Goal: Task Accomplishment & Management: Manage account settings

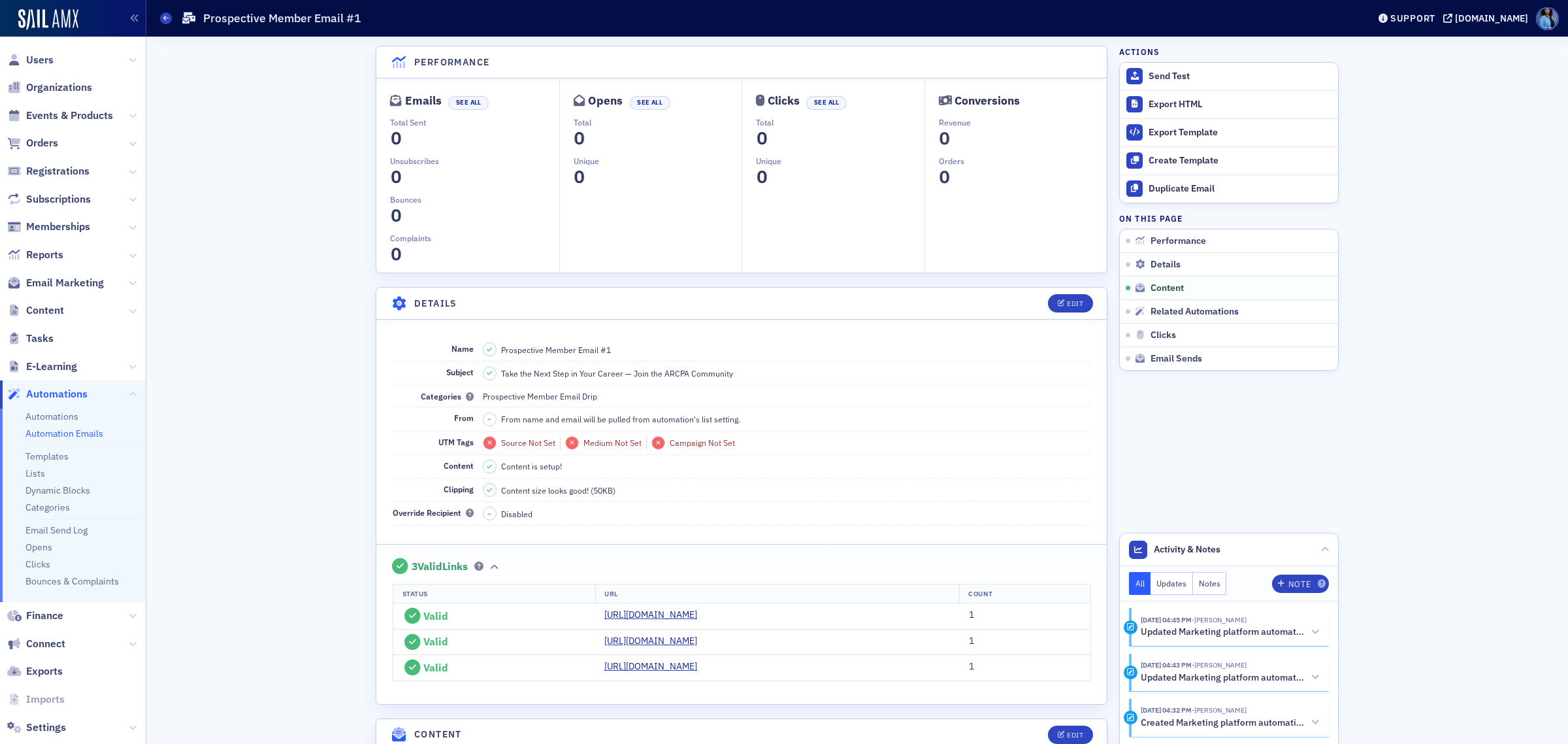
scroll to position [676, 0]
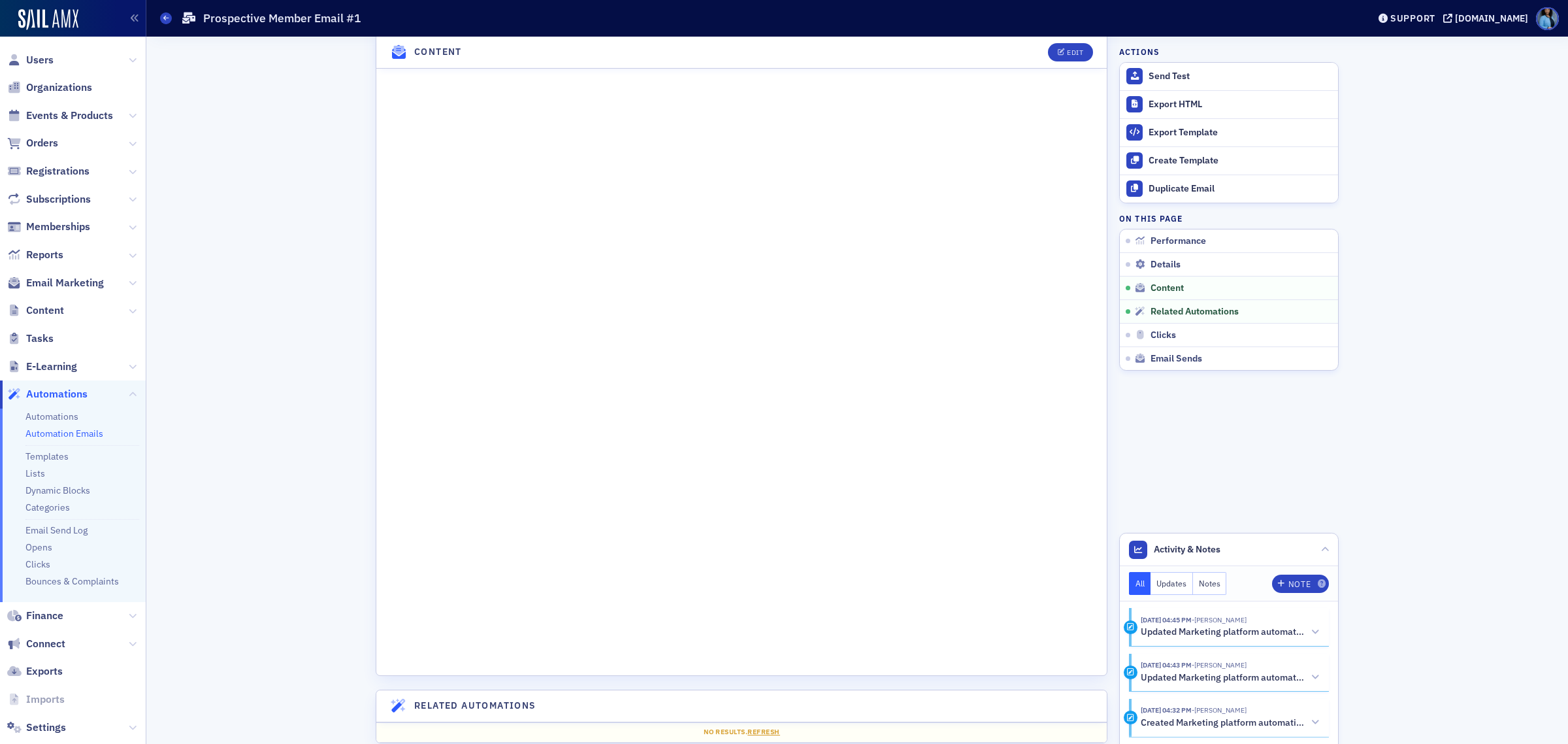
scroll to position [899, 0]
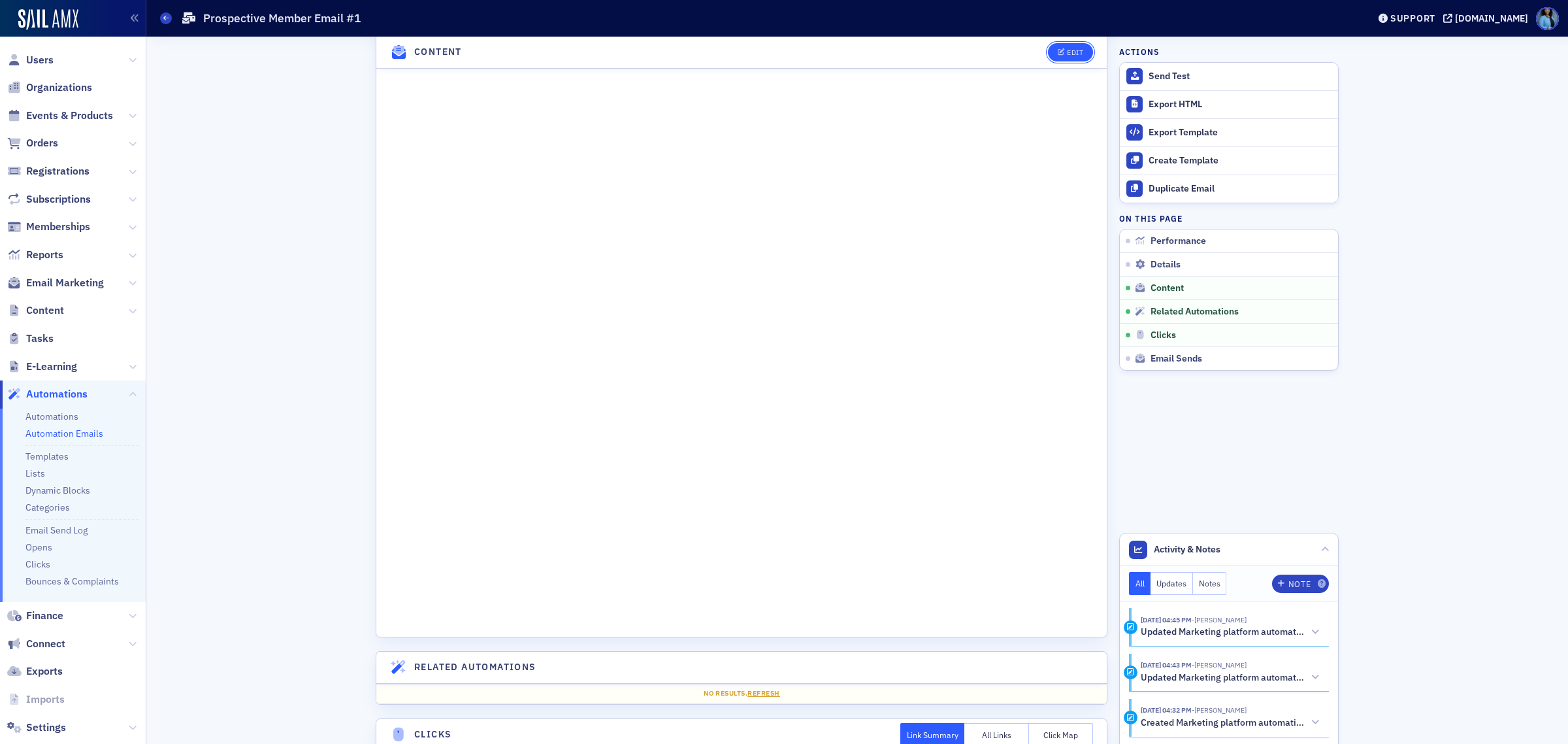
click at [1067, 51] on div "Edit" at bounding box center [1075, 52] width 16 height 7
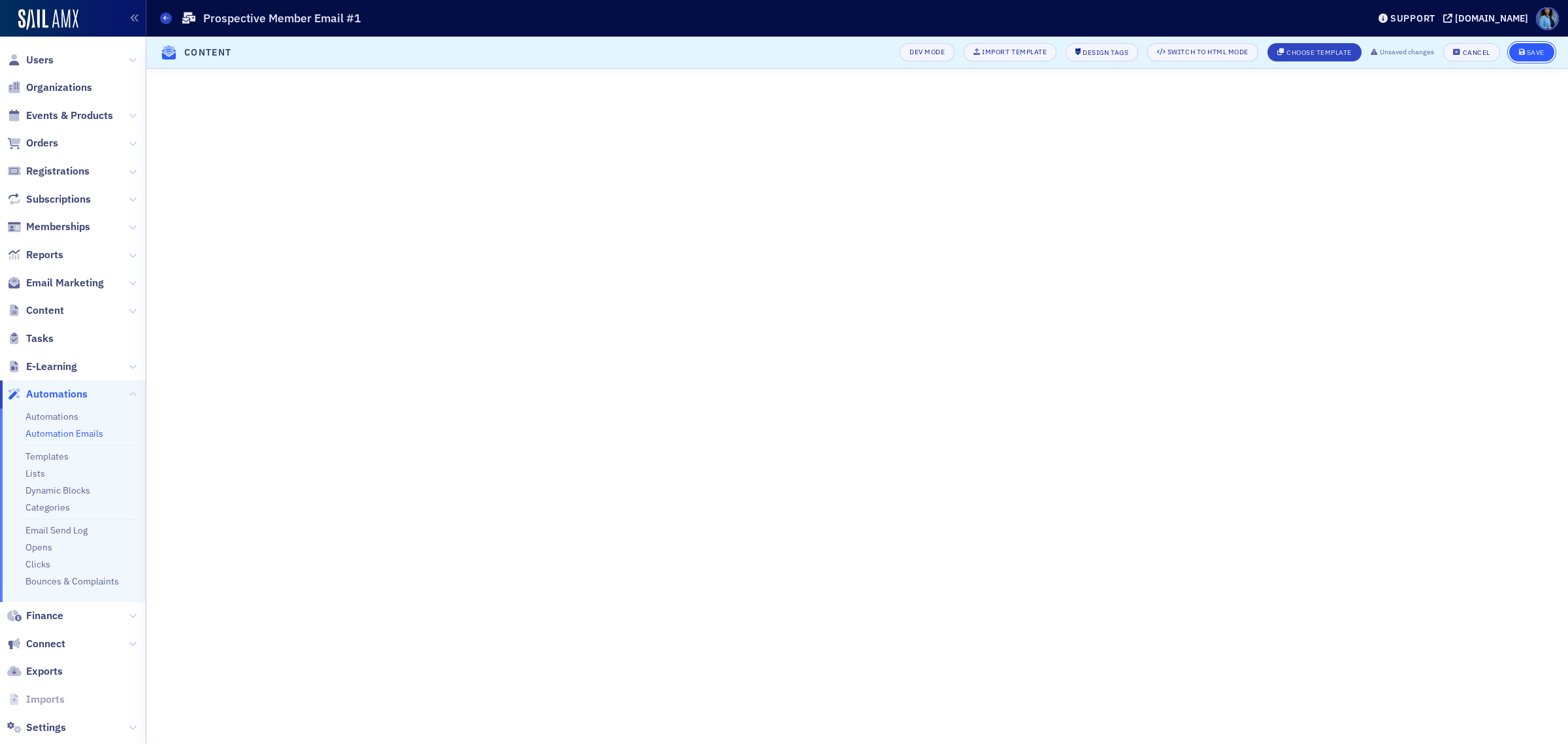
click at [1524, 49] on span "Save" at bounding box center [1531, 52] width 25 height 7
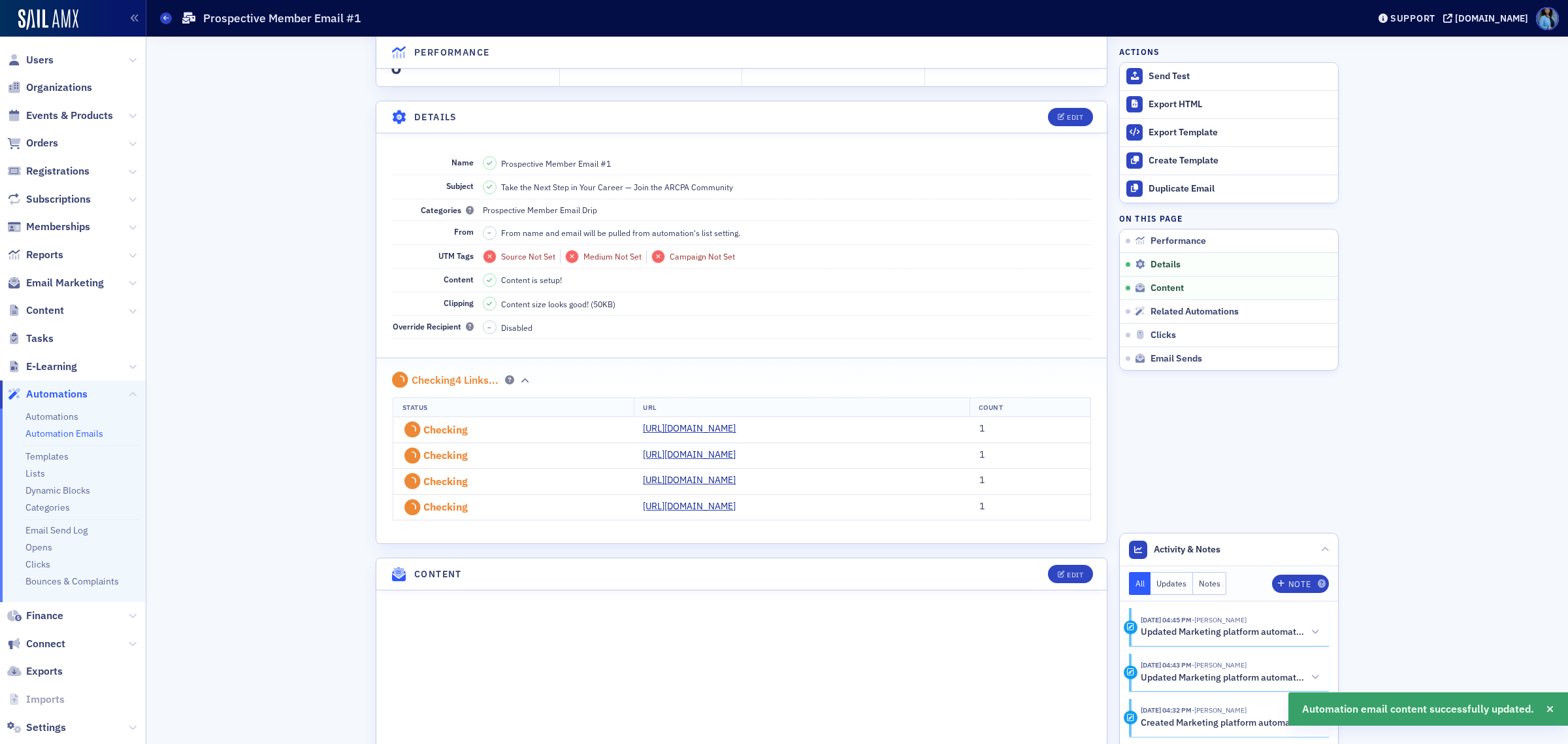
scroll to position [701, 0]
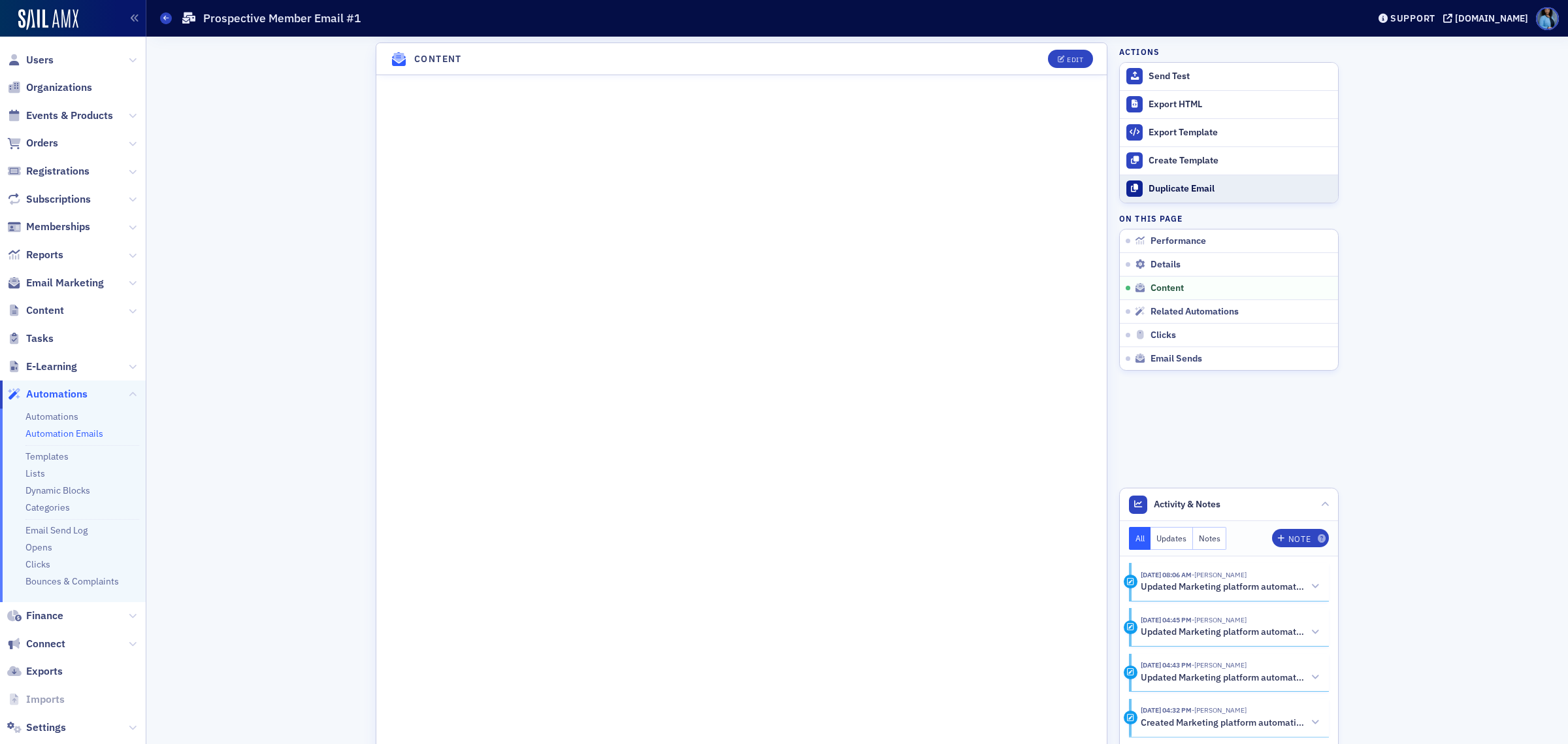
drag, startPoint x: 1146, startPoint y: 190, endPoint x: 1155, endPoint y: 193, distance: 9.5
click at [1149, 190] on div "Duplicate Email" at bounding box center [1240, 188] width 183 height 11
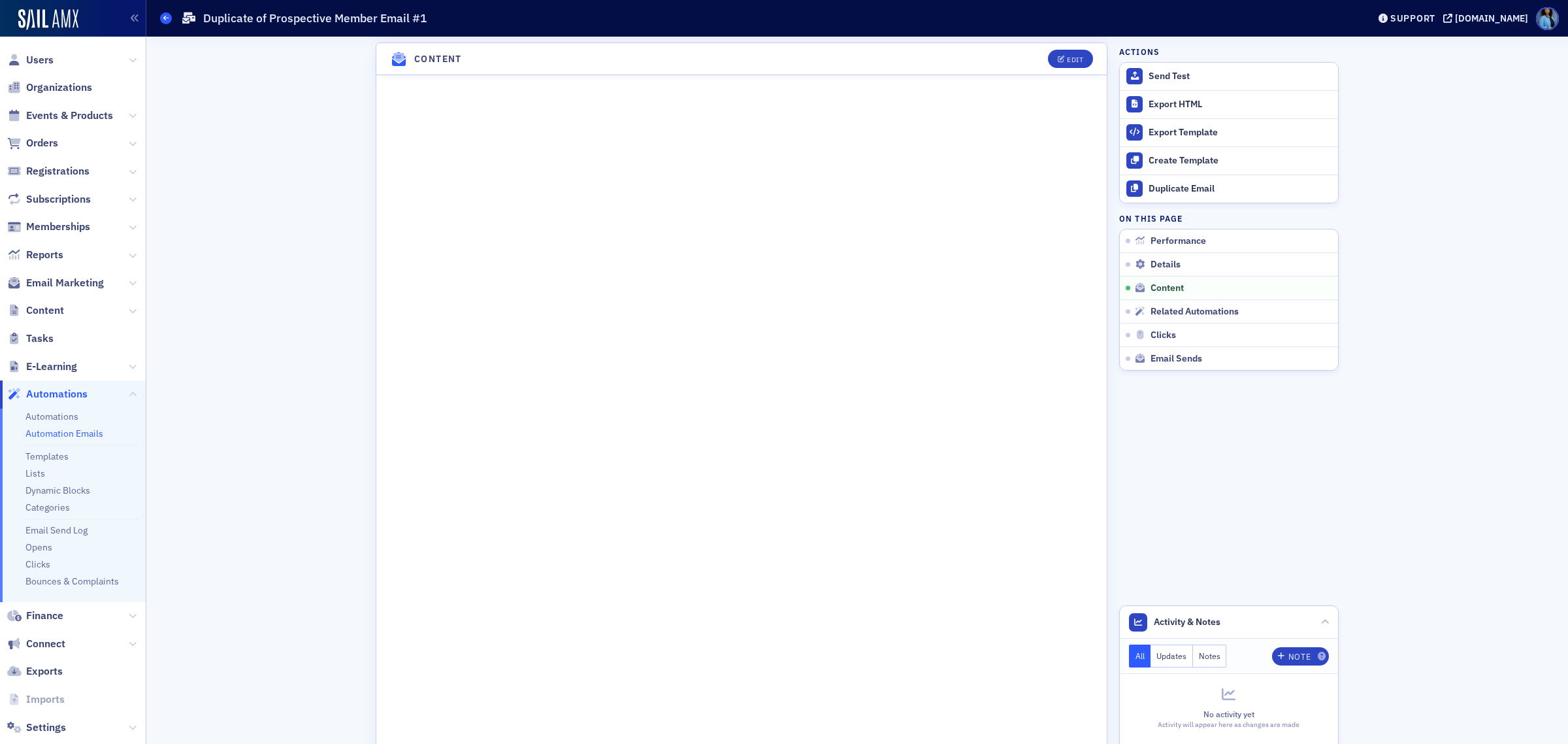
click at [164, 16] on icon at bounding box center [166, 18] width 5 height 6
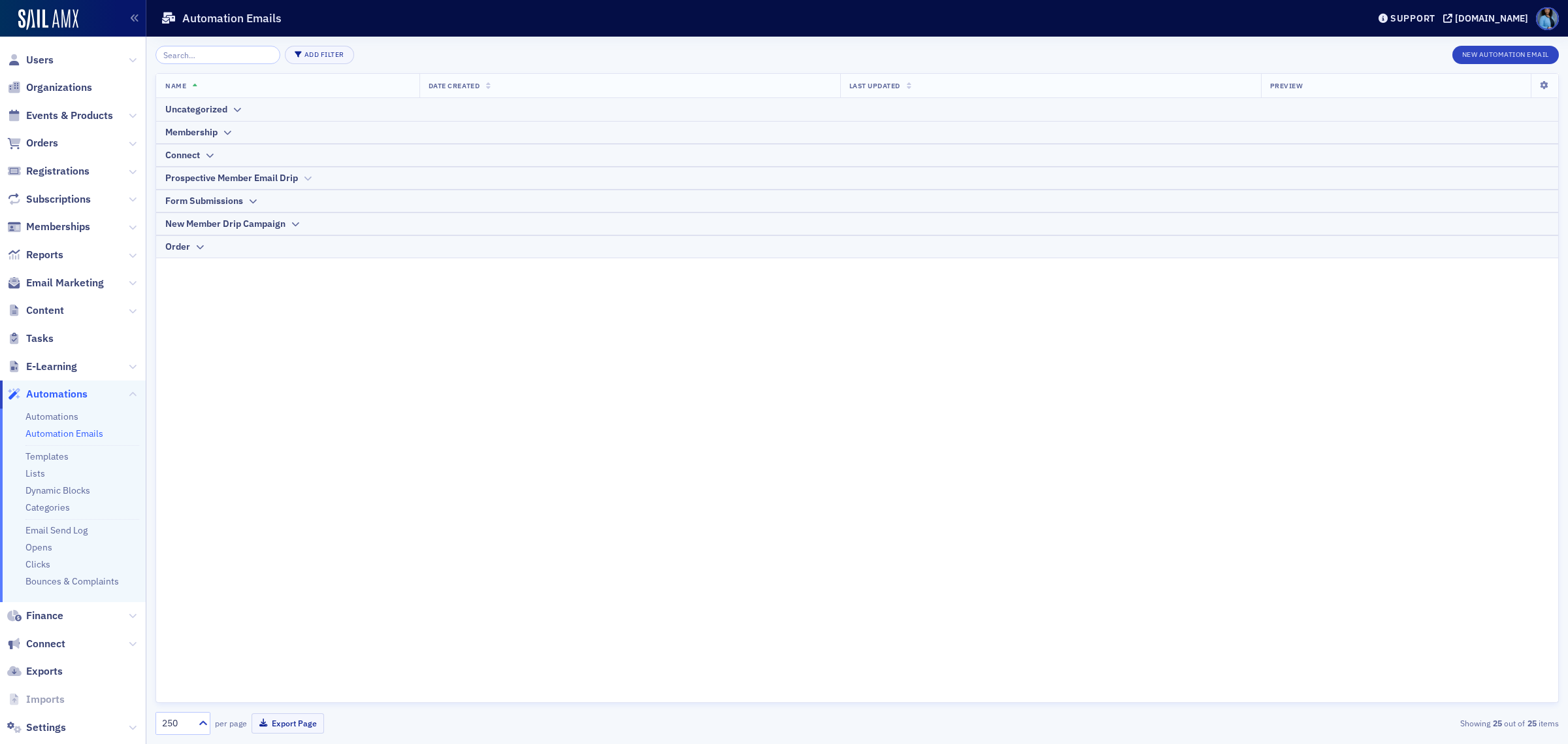
click at [309, 178] on icon at bounding box center [307, 178] width 10 height 8
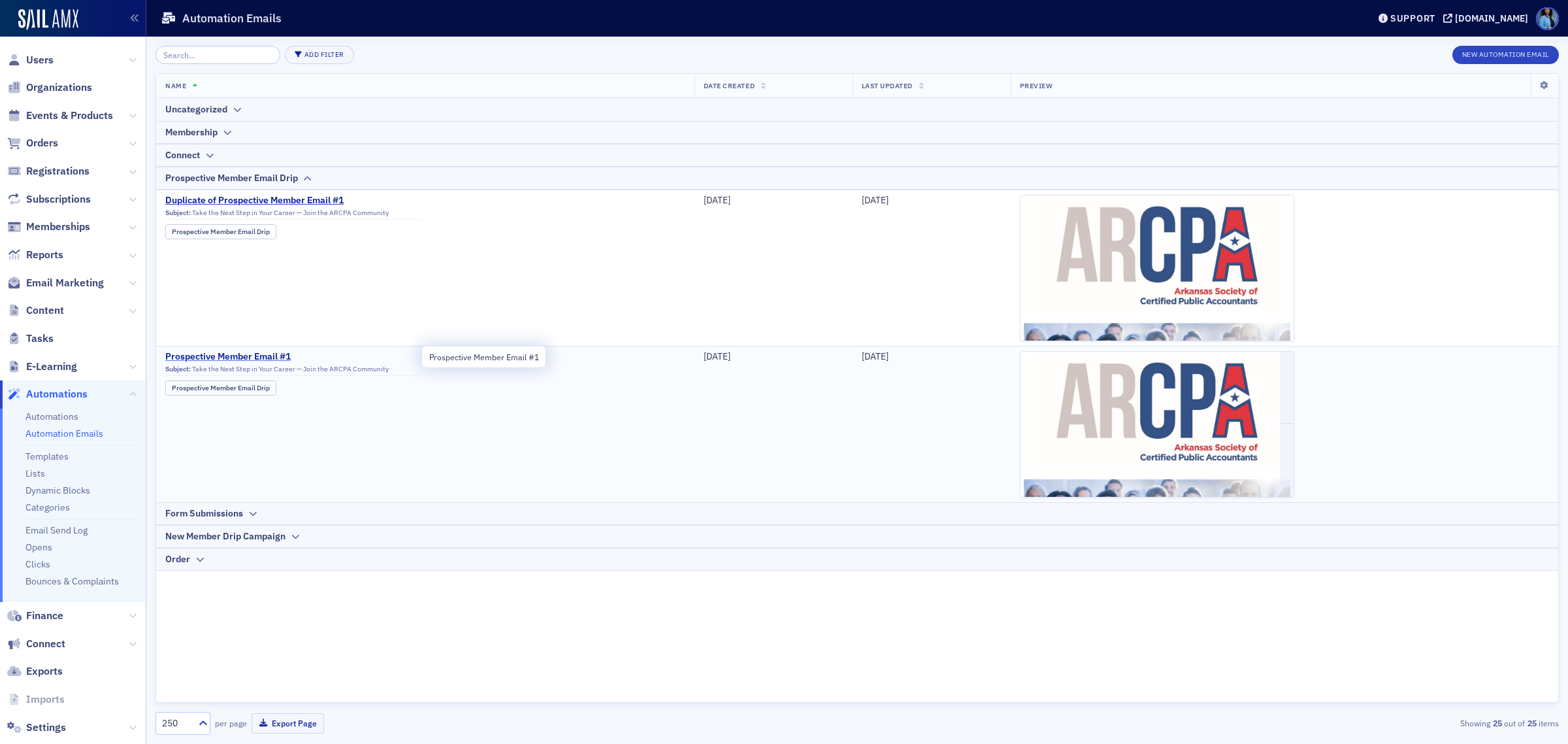
click at [258, 355] on span "Prospective Member Email #1" at bounding box center [293, 356] width 256 height 11
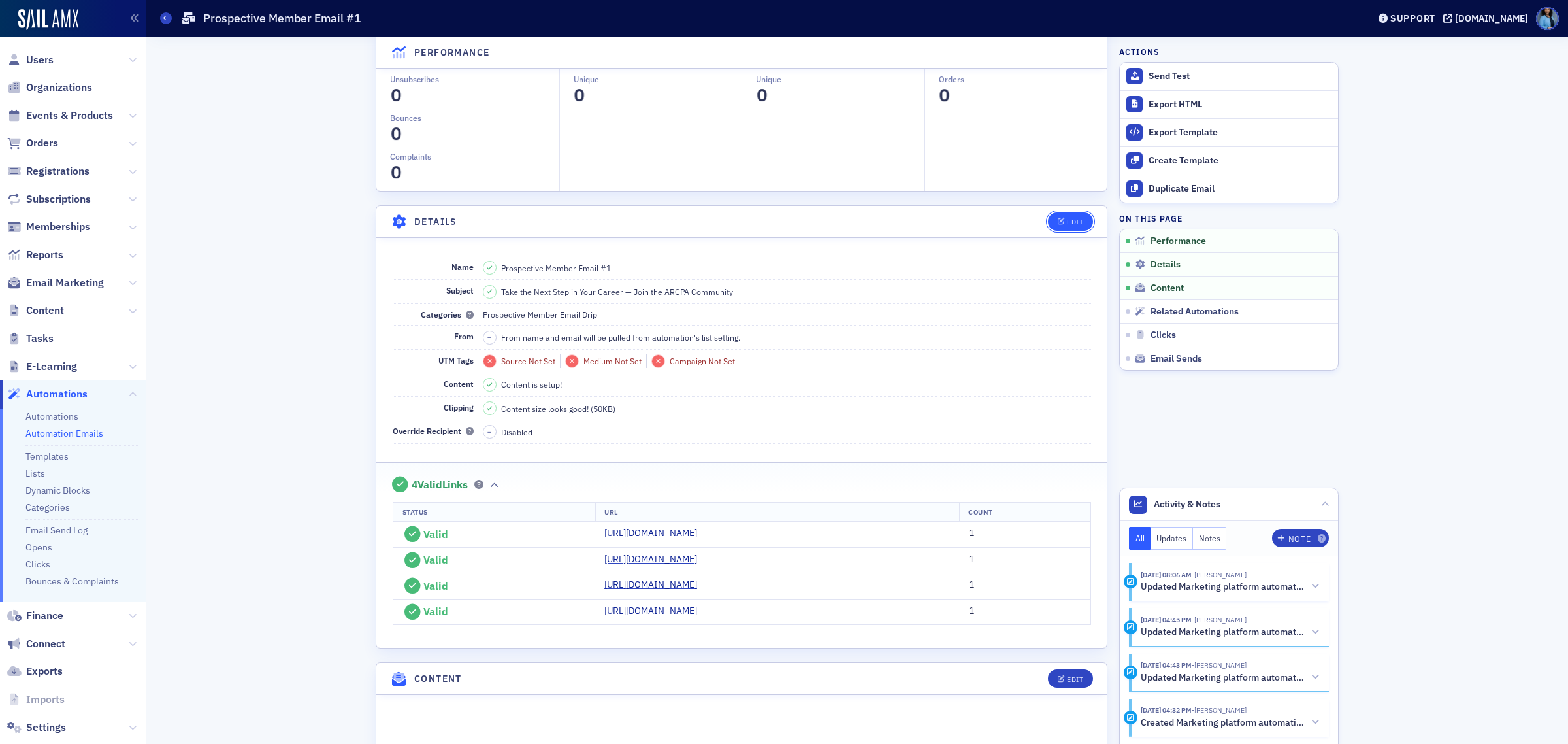
click at [1058, 219] on icon "button" at bounding box center [1062, 222] width 8 height 7
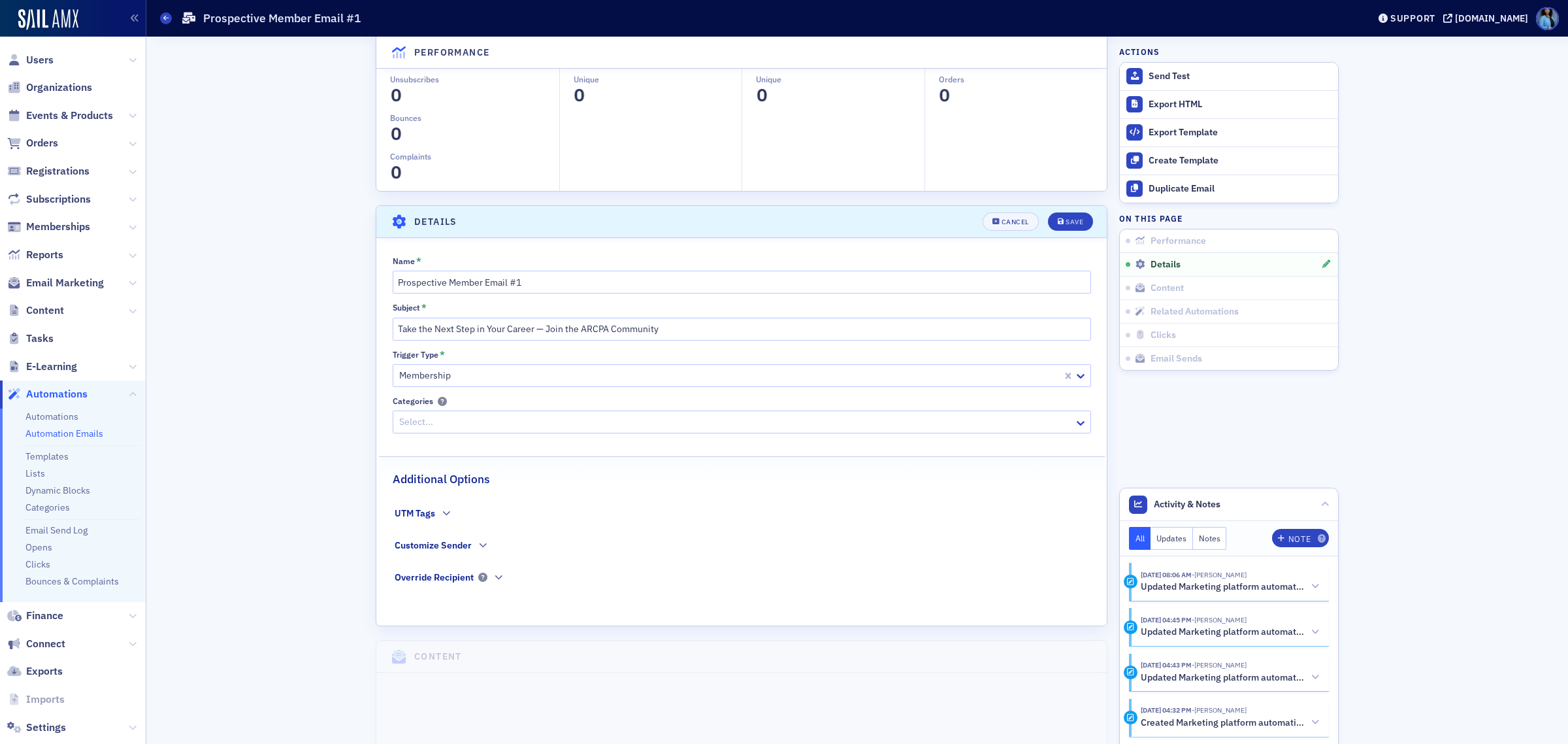
scroll to position [243, 0]
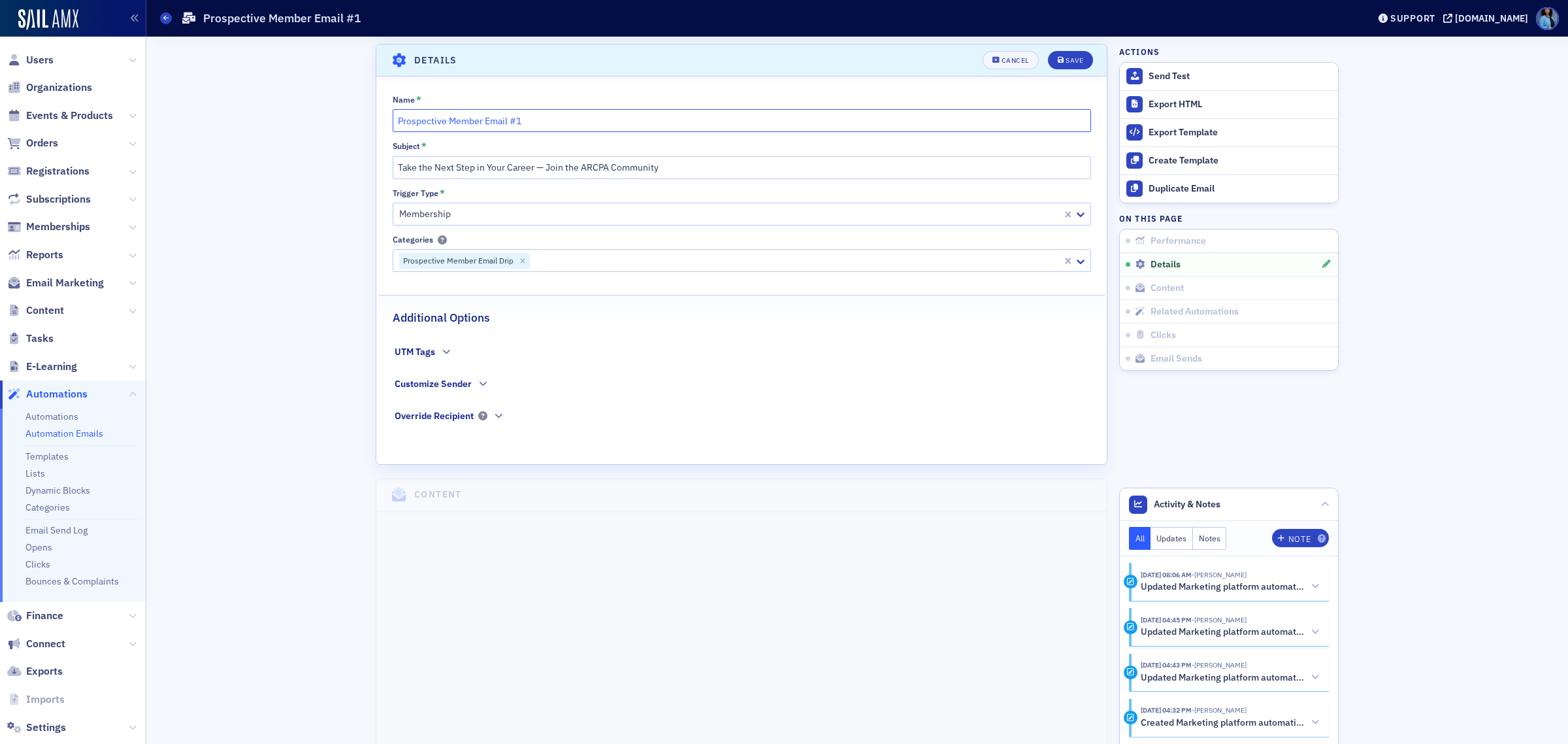
click at [541, 119] on input "Prospective Member Email #1" at bounding box center [741, 120] width 698 height 23
type input "Prospective Member Email #2"
drag, startPoint x: 660, startPoint y: 165, endPoint x: 377, endPoint y: 155, distance: 283.2
click at [377, 155] on div "Name * Prospective Member Email #2 Subject * Take the Next Step in Your Career …" at bounding box center [741, 267] width 731 height 346
paste input "Keep Growing with ARCPA Learning & CPE Opportunities"
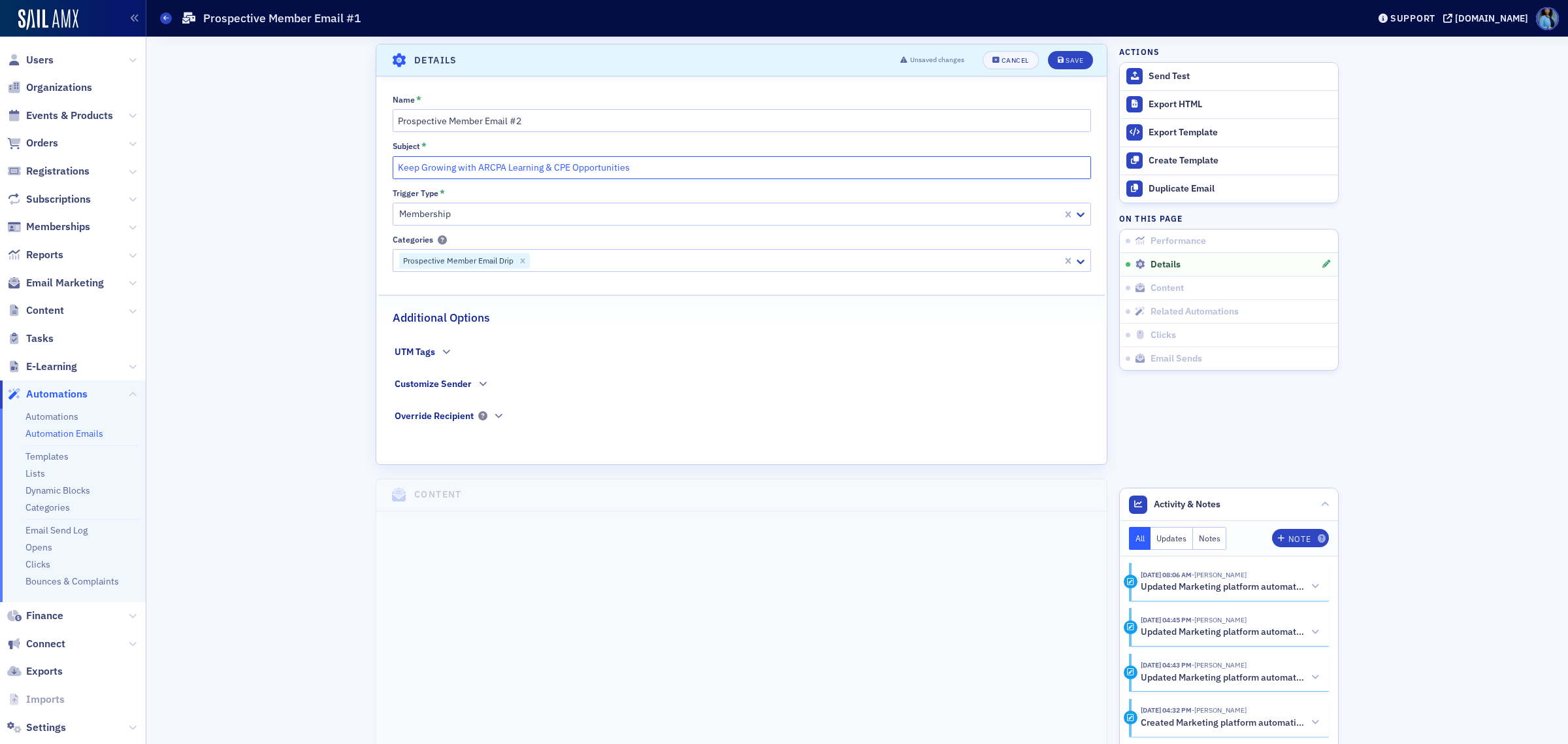
type input "Keep Growing with ARCPA Learning & CPE Opportunities"
click at [583, 216] on div at bounding box center [729, 213] width 663 height 16
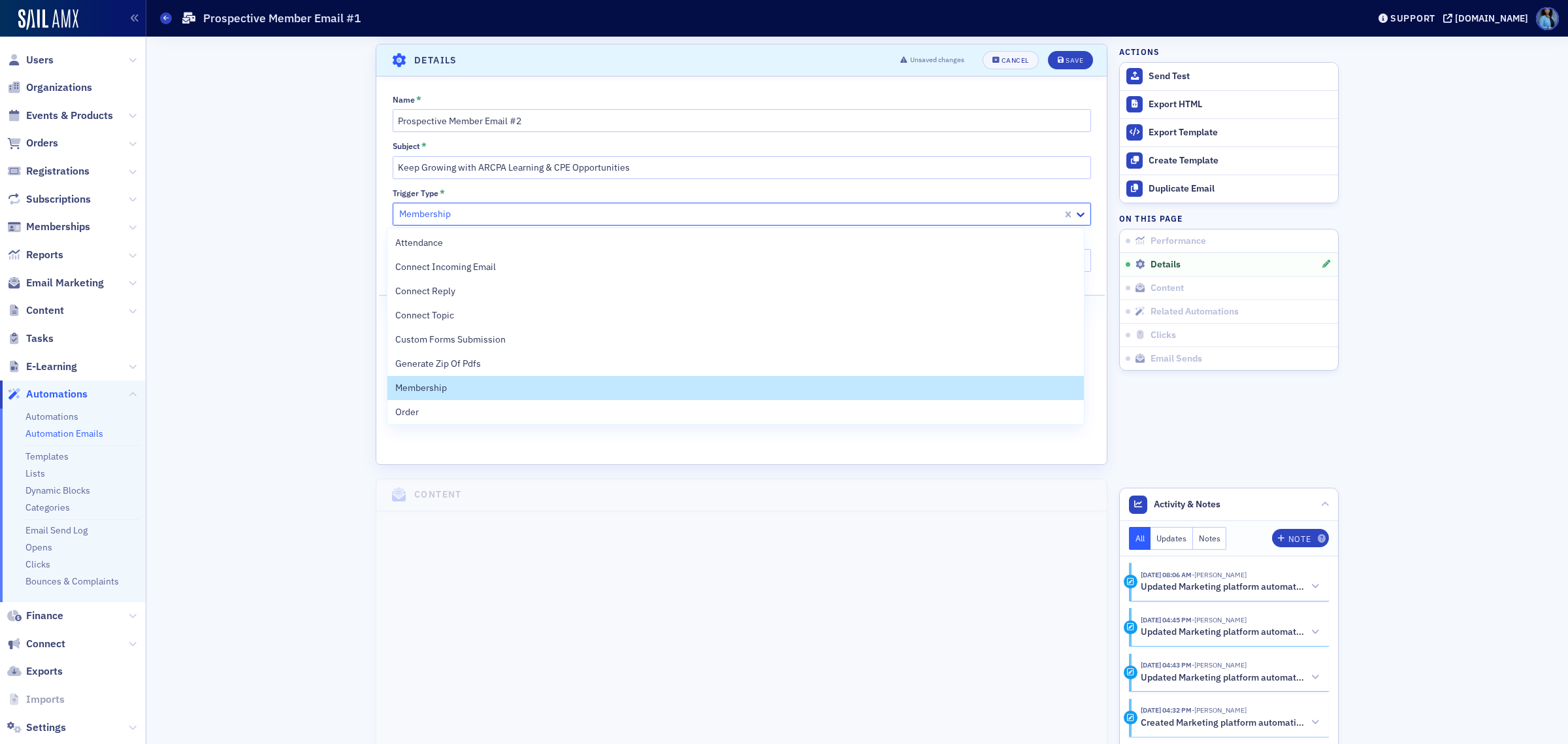
click at [583, 216] on div at bounding box center [729, 213] width 663 height 16
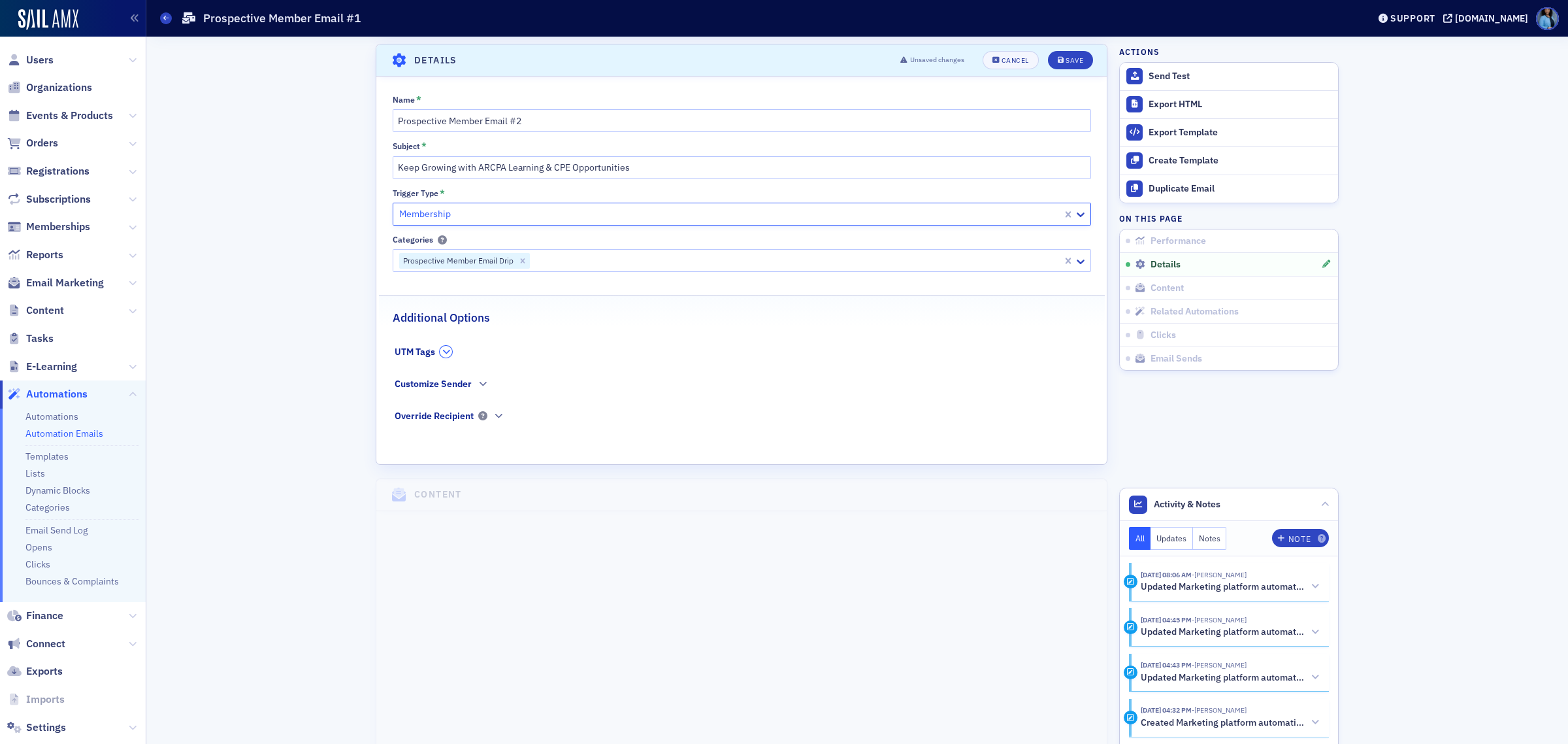
click at [442, 348] on icon "button" at bounding box center [446, 352] width 8 height 8
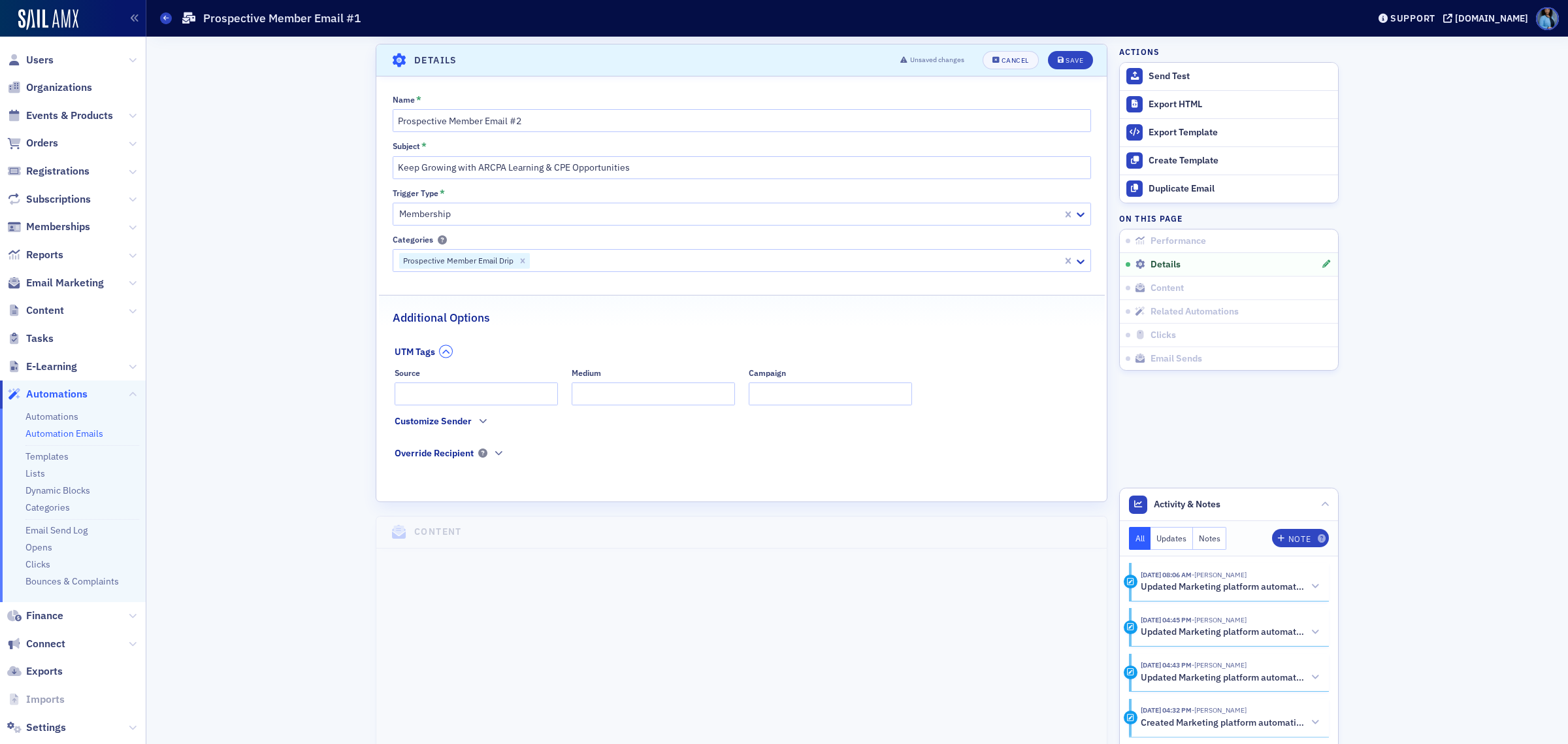
click at [442, 348] on icon "button" at bounding box center [446, 352] width 8 height 8
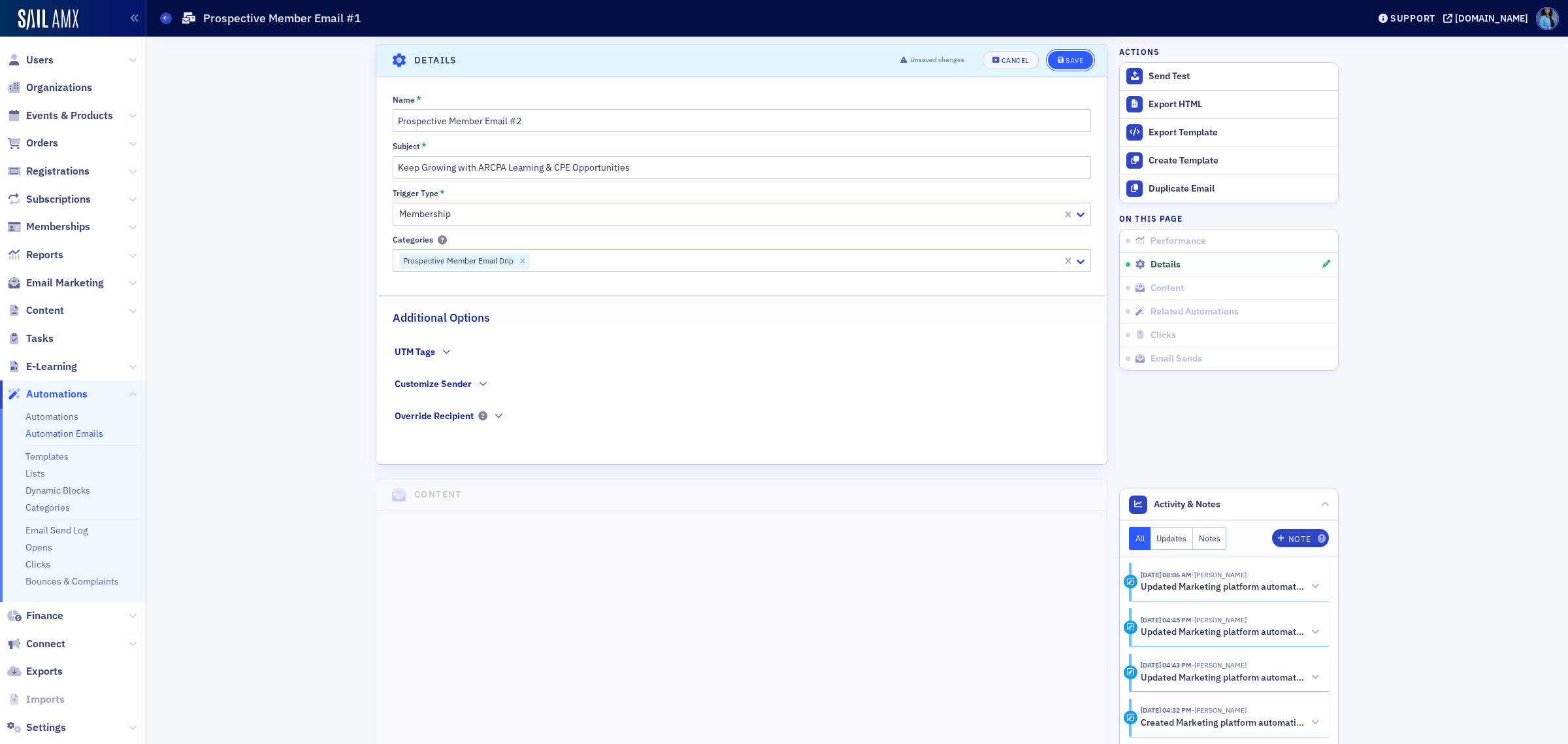
click at [1067, 62] on div "Save" at bounding box center [1074, 60] width 18 height 7
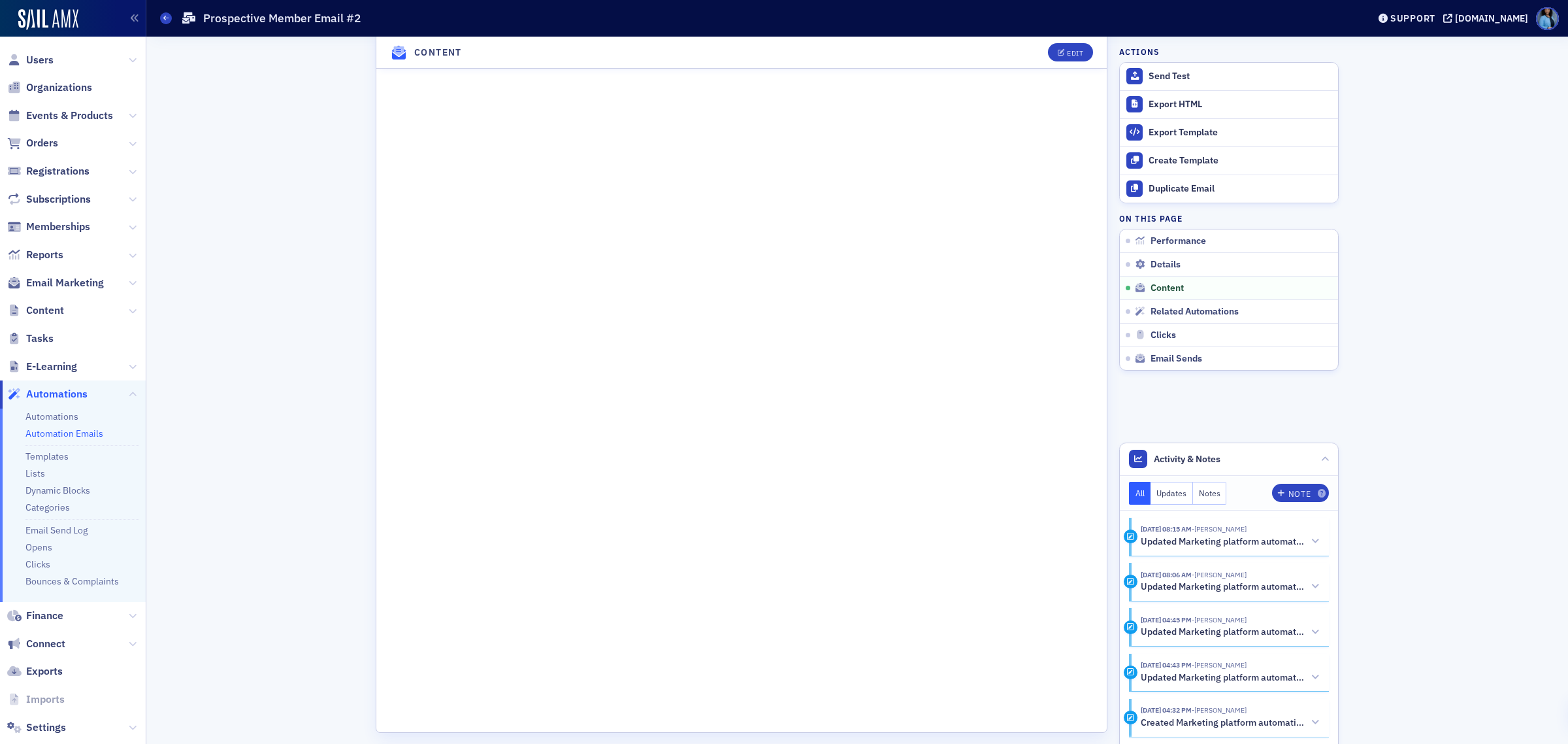
scroll to position [798, 0]
click at [1056, 46] on button "Edit" at bounding box center [1070, 53] width 45 height 18
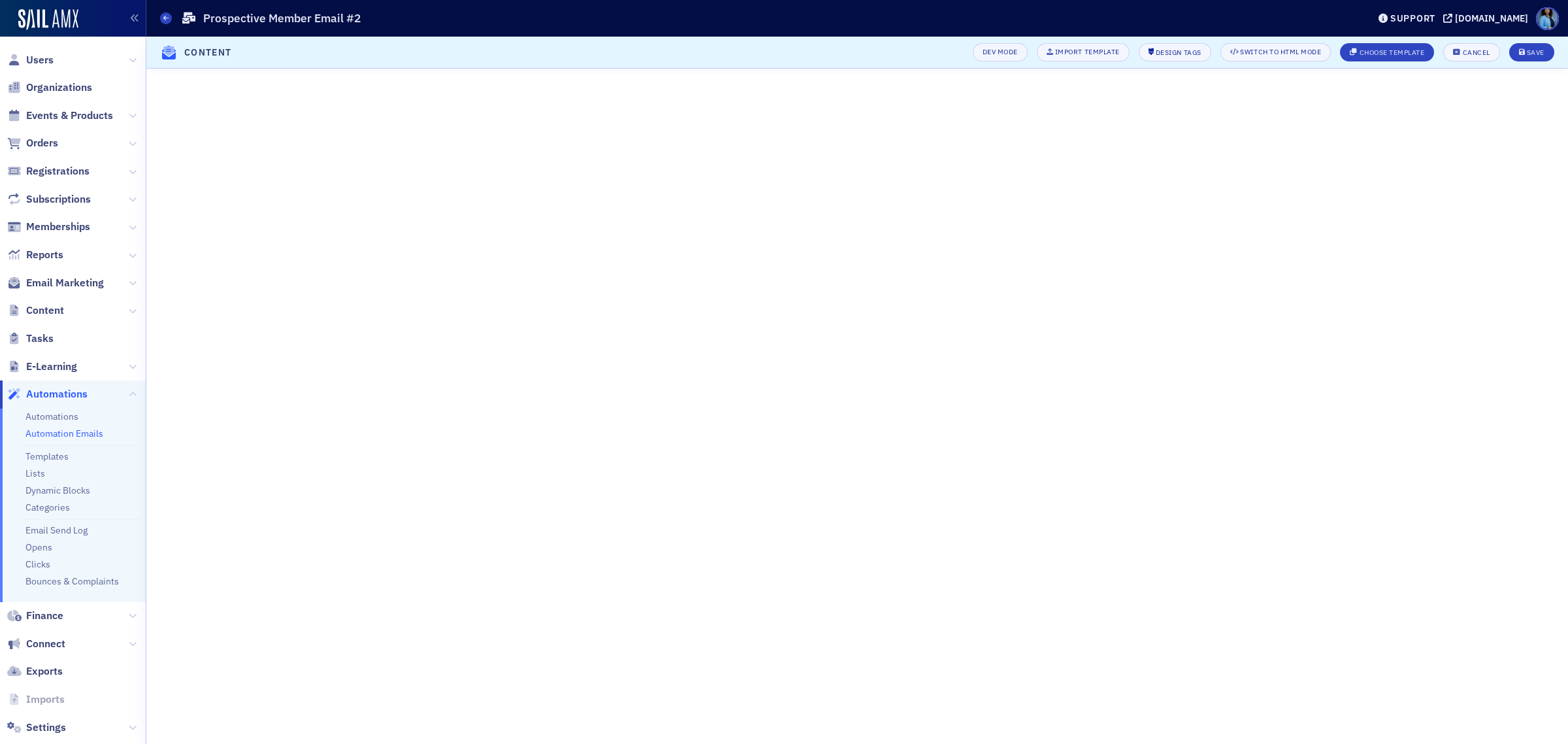
scroll to position [211, 0]
click at [1531, 50] on div "Save" at bounding box center [1535, 52] width 18 height 7
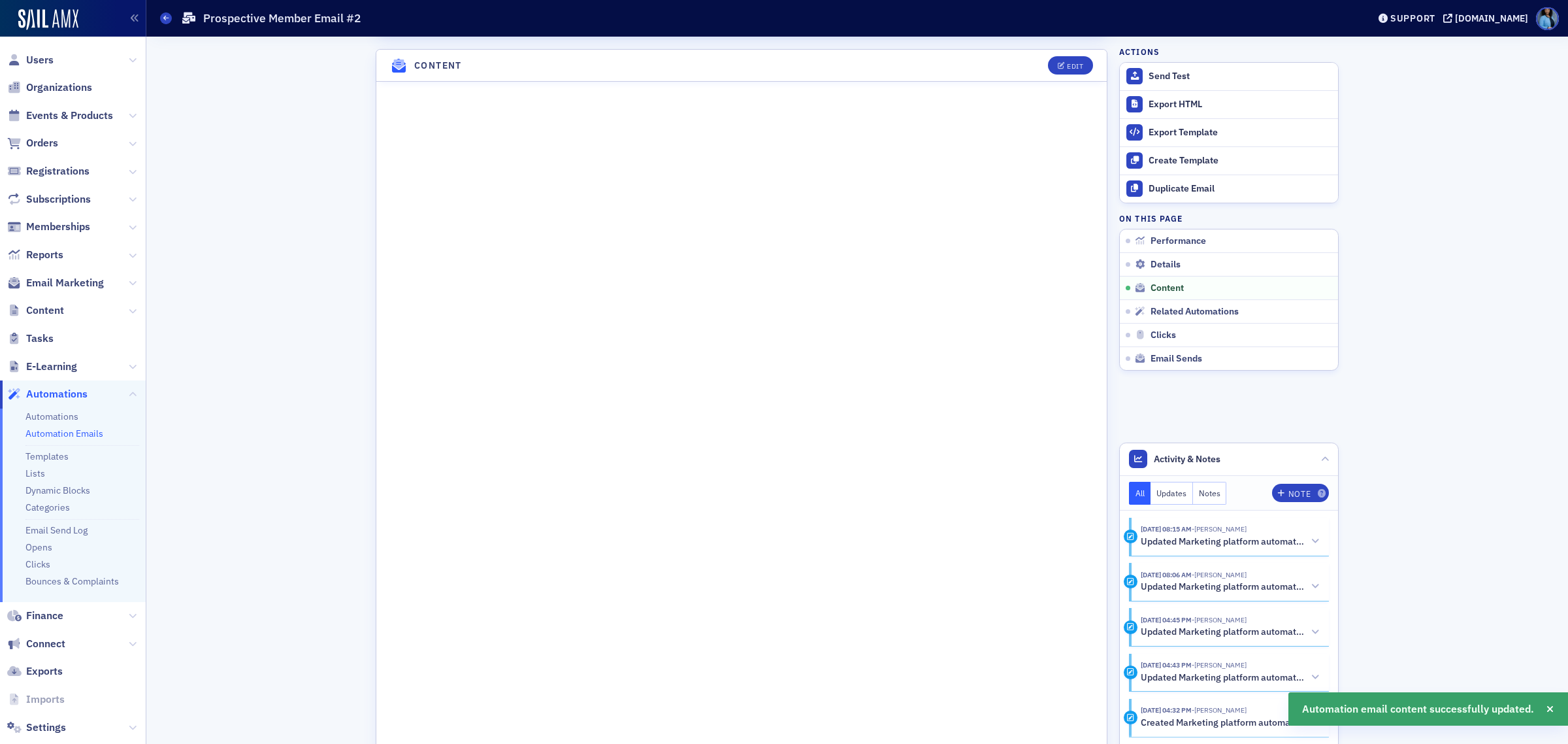
scroll to position [701, 0]
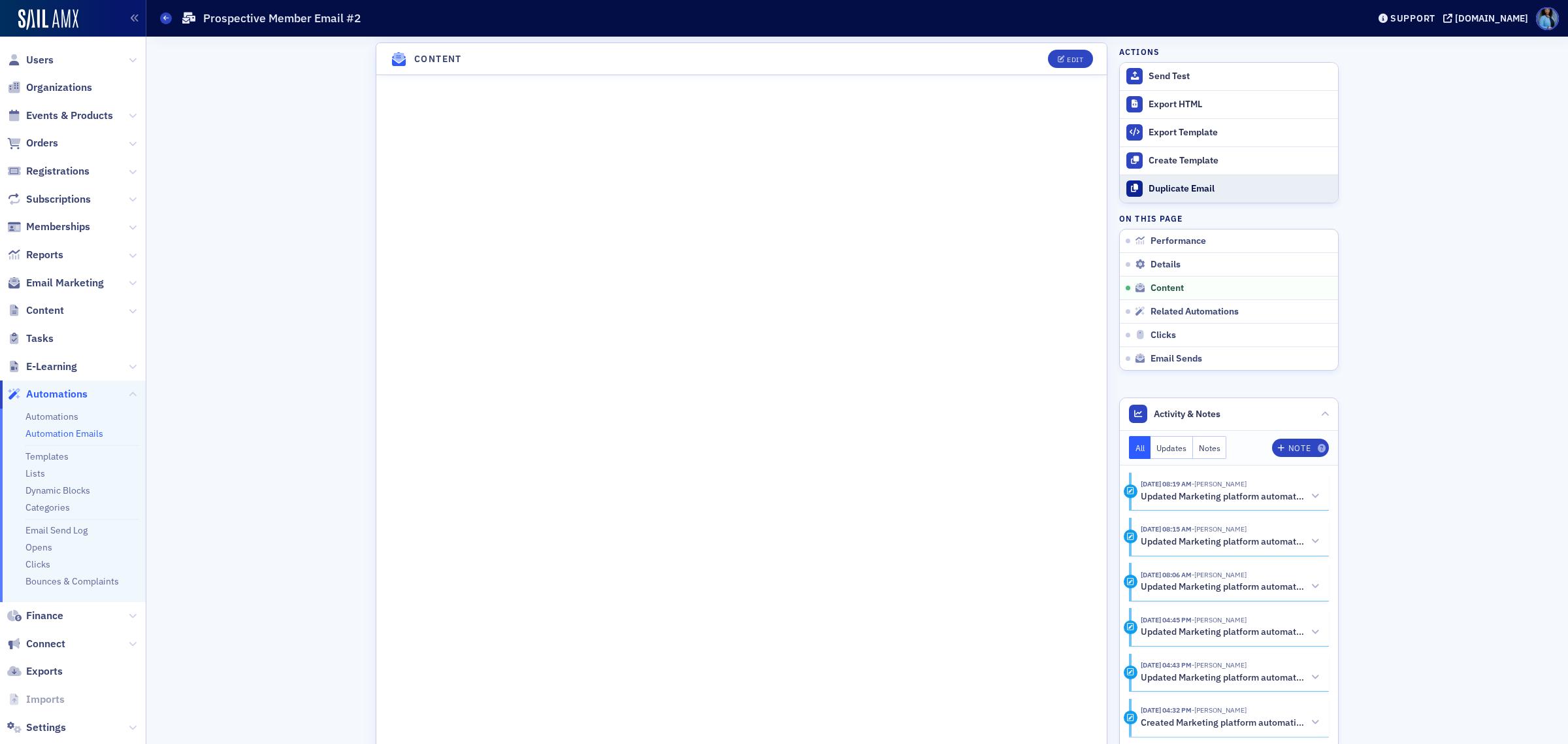
click at [1170, 191] on div "Duplicate Email" at bounding box center [1240, 188] width 183 height 11
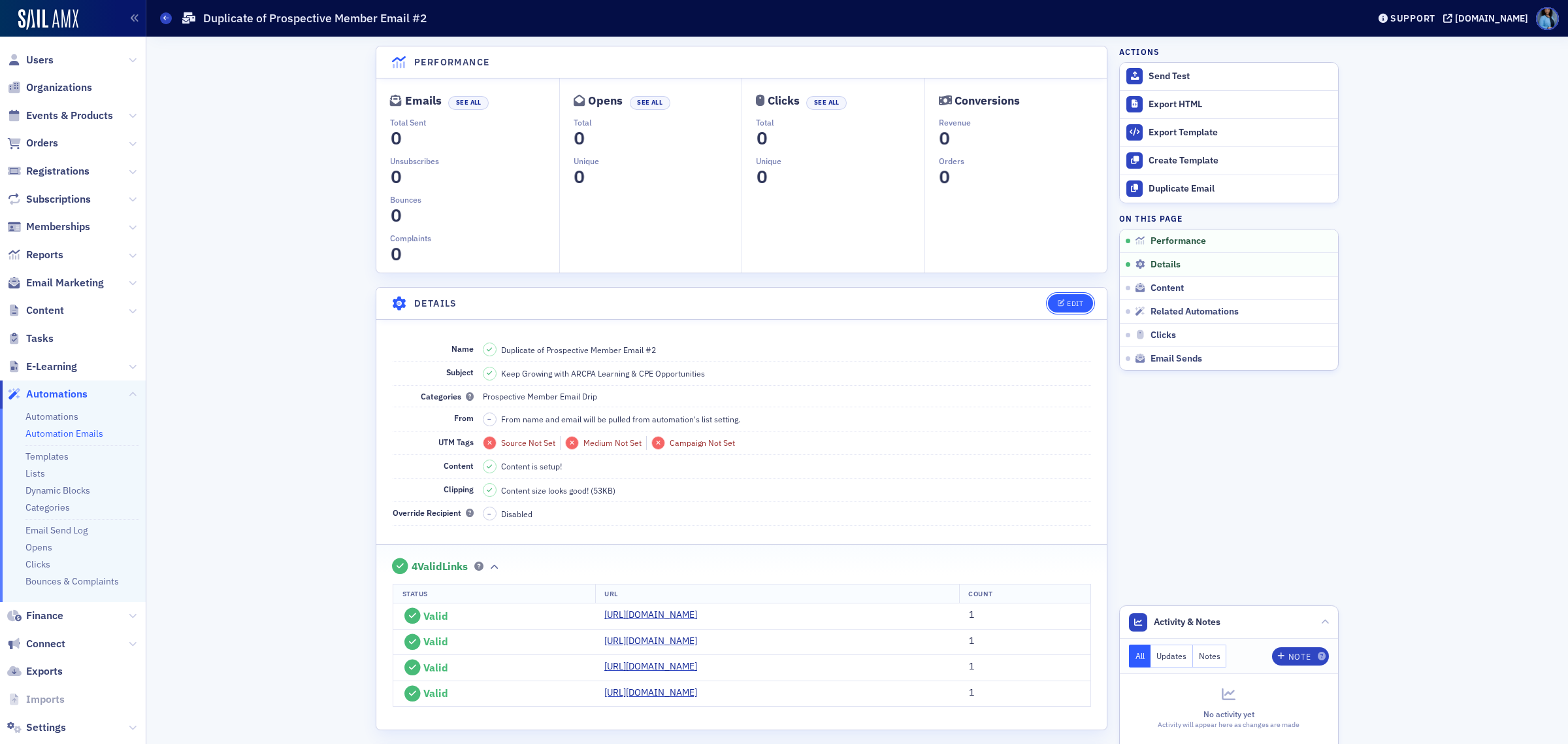
click at [1058, 305] on icon "button" at bounding box center [1062, 303] width 8 height 7
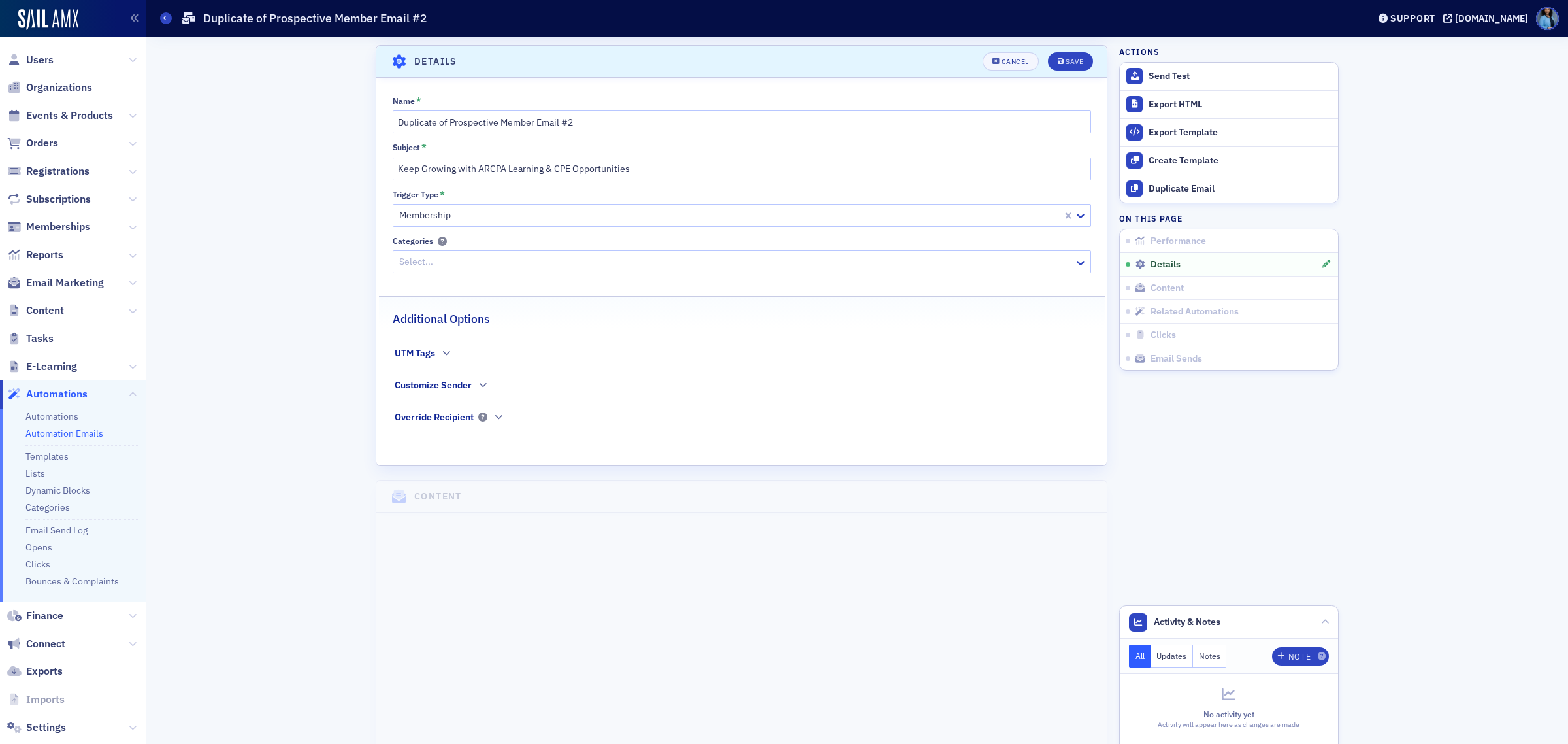
scroll to position [243, 0]
click at [578, 120] on input "Duplicate of Prospective Member Email #2" at bounding box center [741, 120] width 698 height 23
type input "Duplicate of Prospective Member Email #3"
drag, startPoint x: 643, startPoint y: 165, endPoint x: 392, endPoint y: 164, distance: 251.0
click at [393, 164] on input "Keep Growing with ARCPA Learning & CPE Opportunities" at bounding box center [741, 168] width 698 height 23
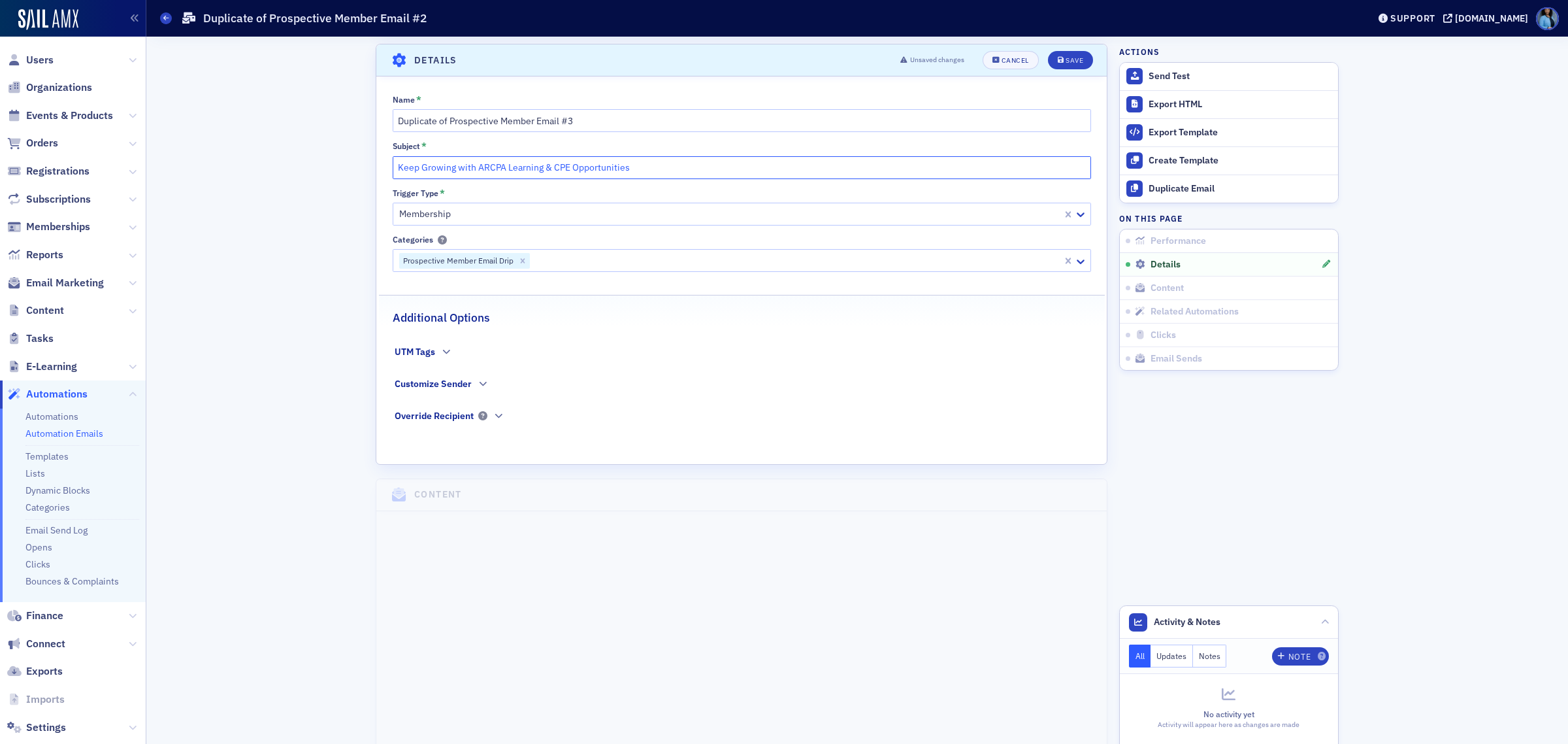
paste input "Connect, Grow, and Belong with ARCPA"
type input "Connect, Grow, and Belong with ARCPA"
click at [1073, 62] on div "Save" at bounding box center [1074, 60] width 18 height 7
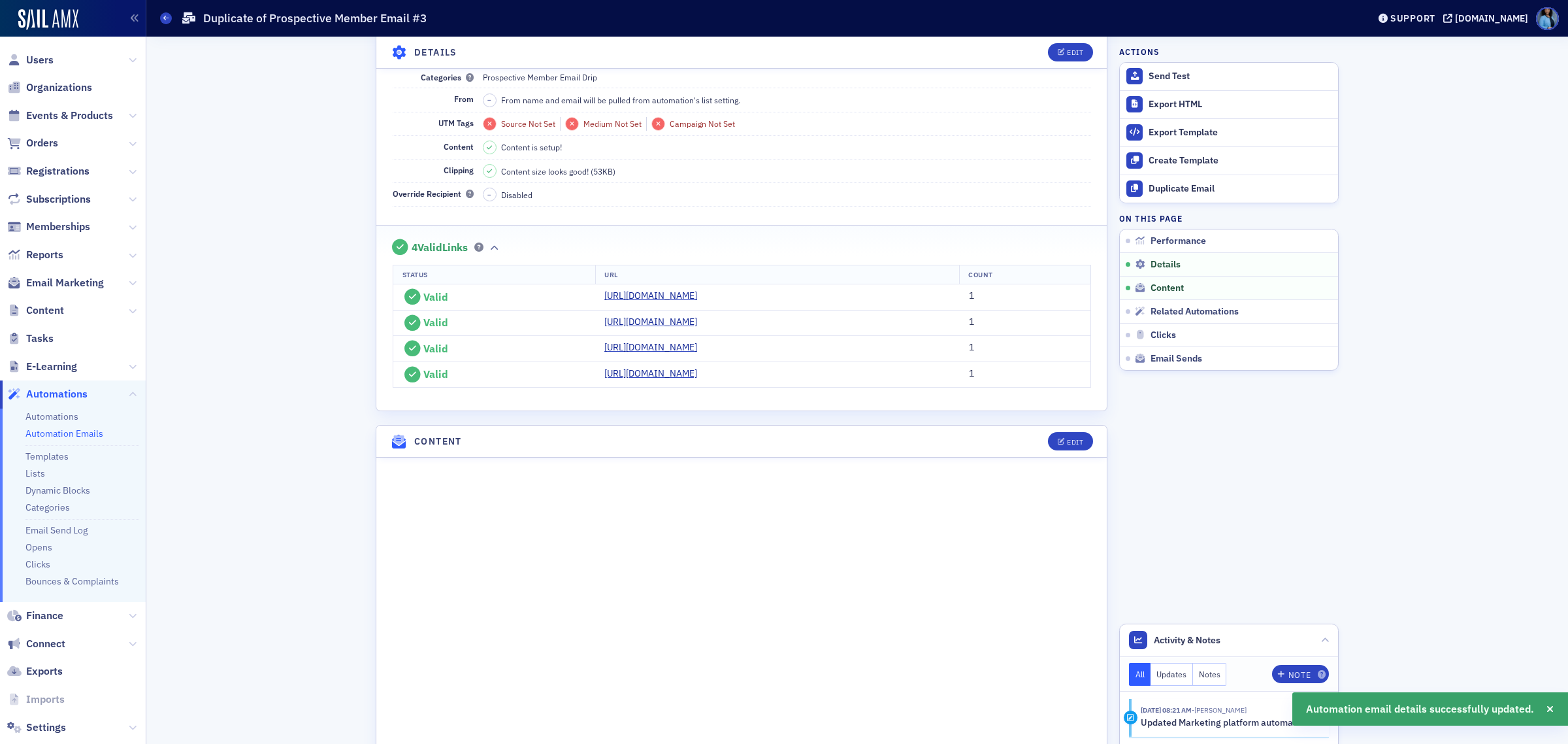
scroll to position [570, 0]
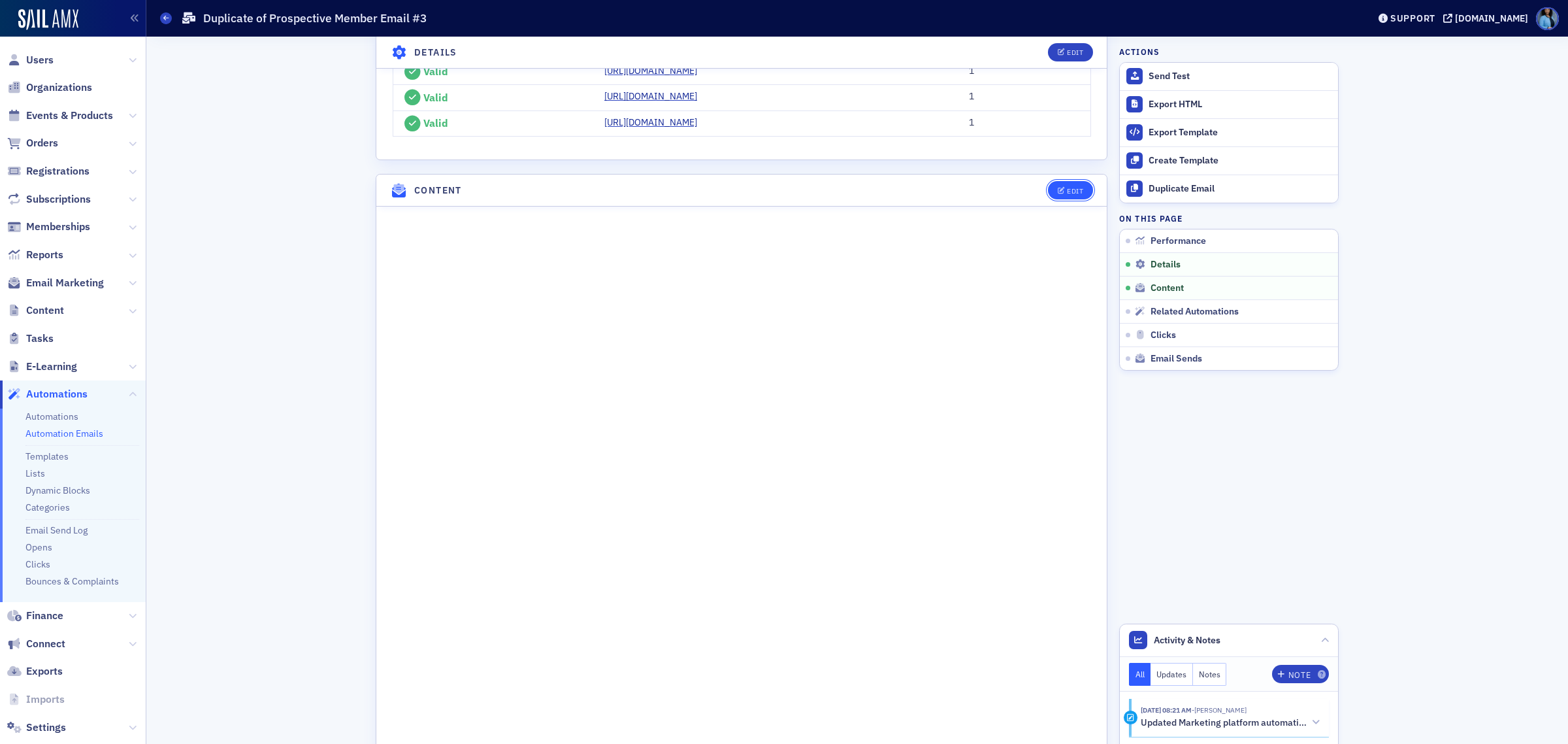
click at [1067, 191] on div "Edit" at bounding box center [1075, 190] width 16 height 7
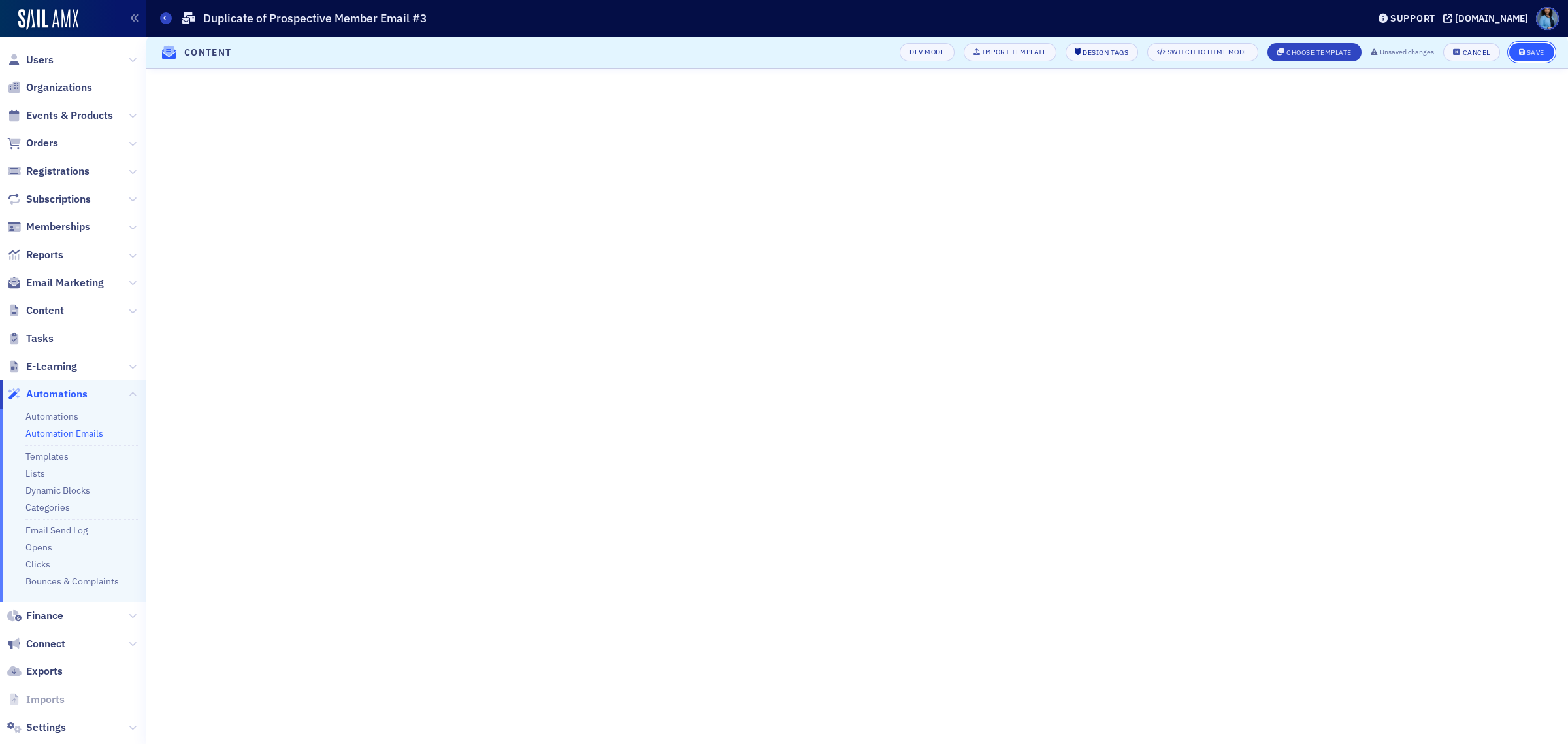
click at [1540, 49] on div "Save" at bounding box center [1535, 52] width 18 height 7
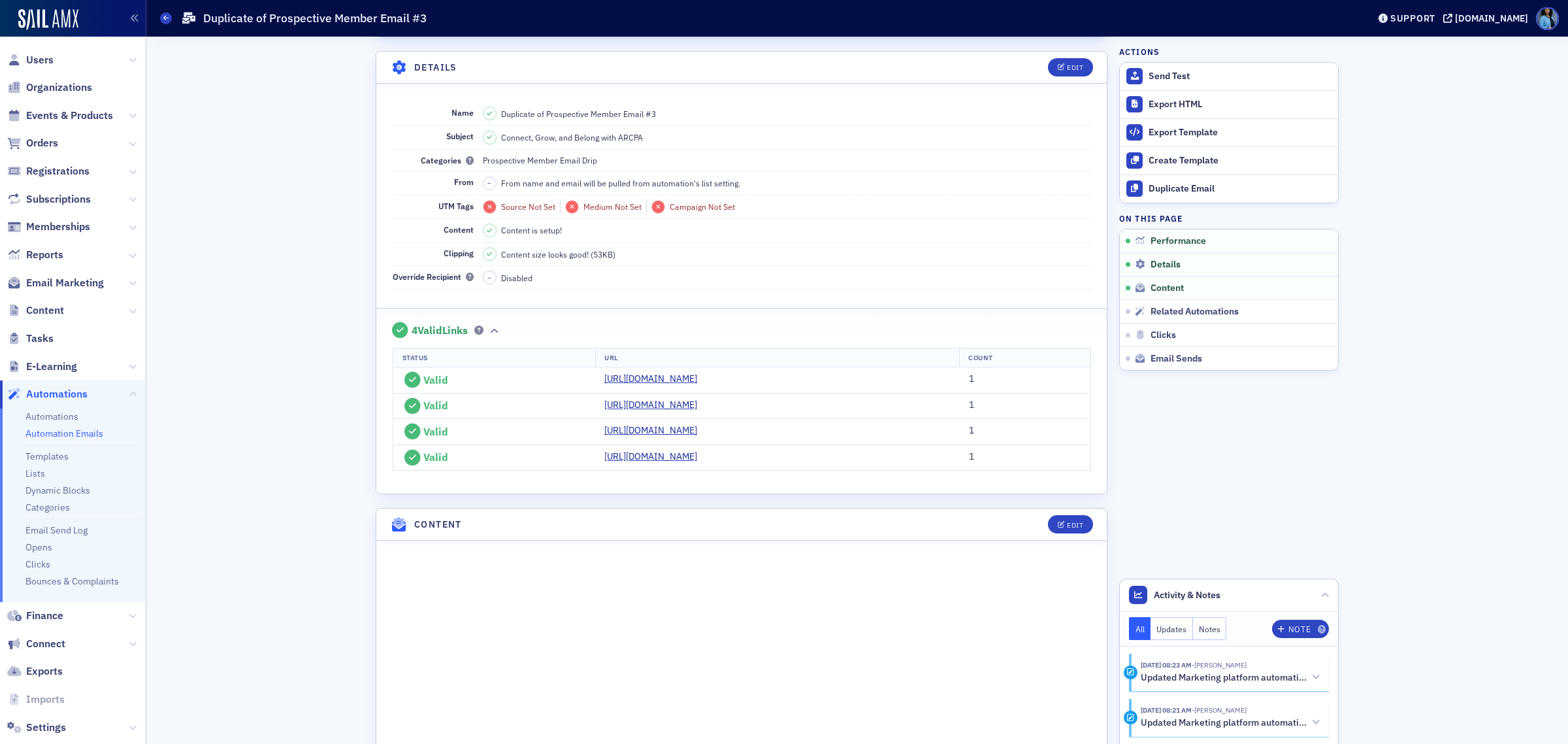
scroll to position [145, 0]
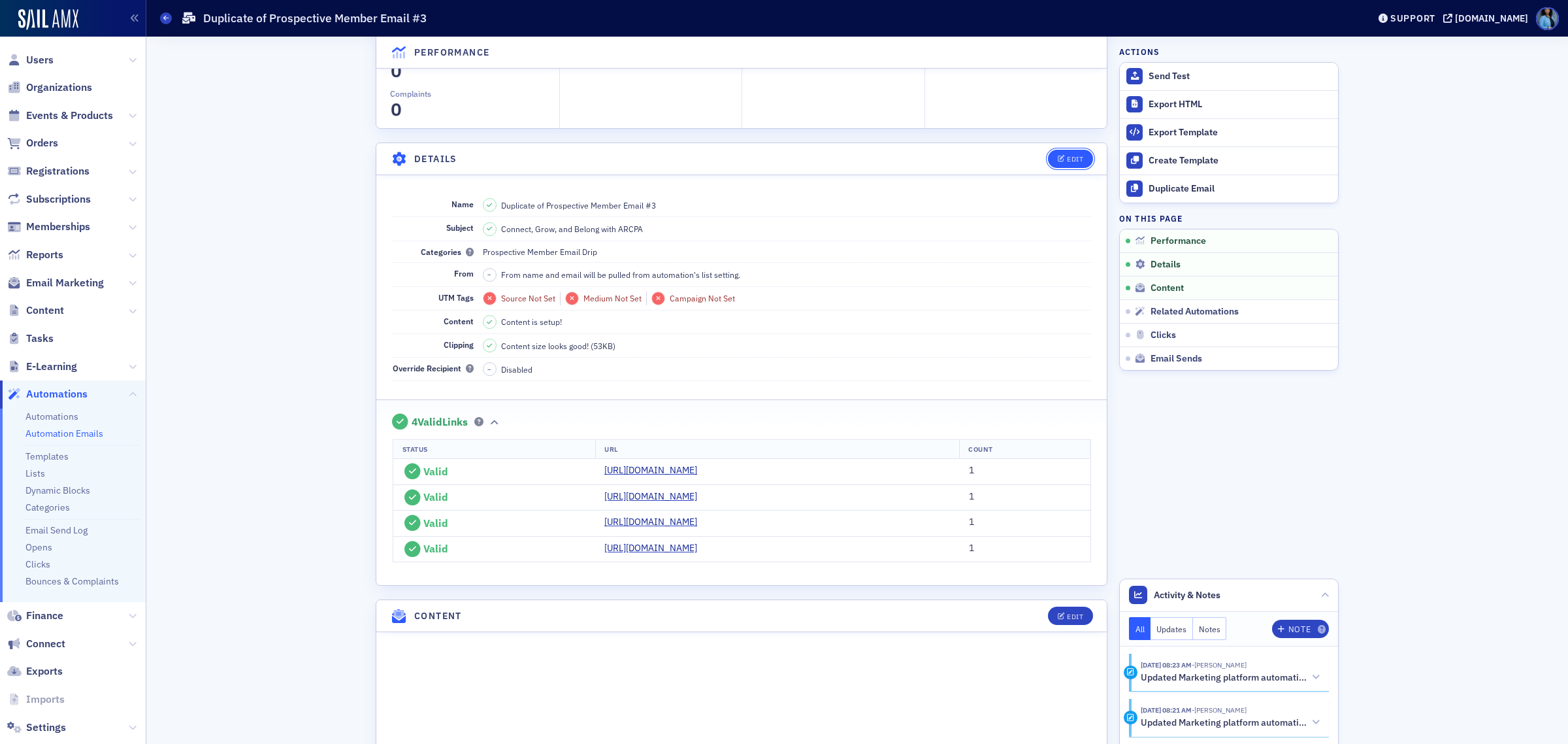
click at [1056, 164] on button "Edit" at bounding box center [1070, 159] width 45 height 18
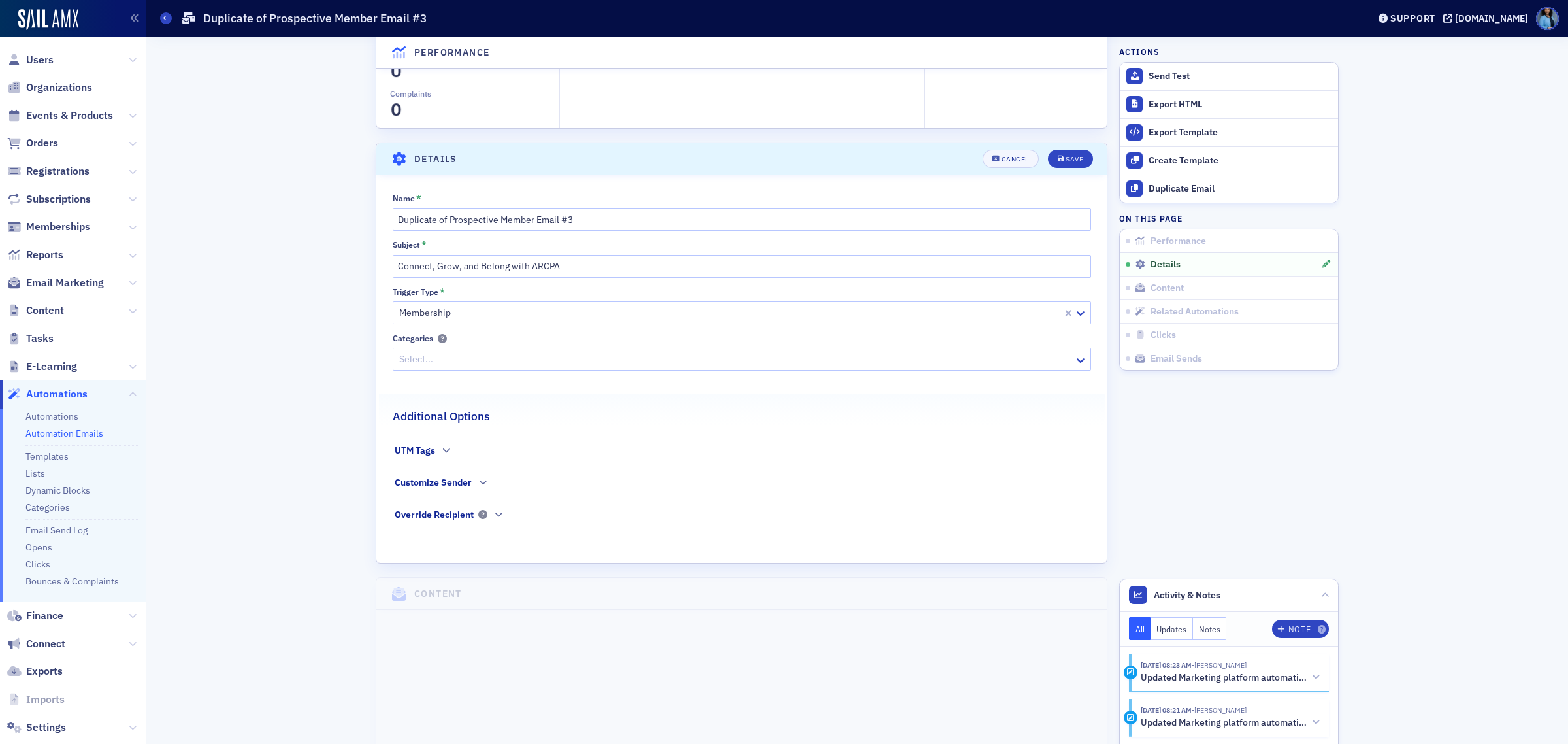
scroll to position [243, 0]
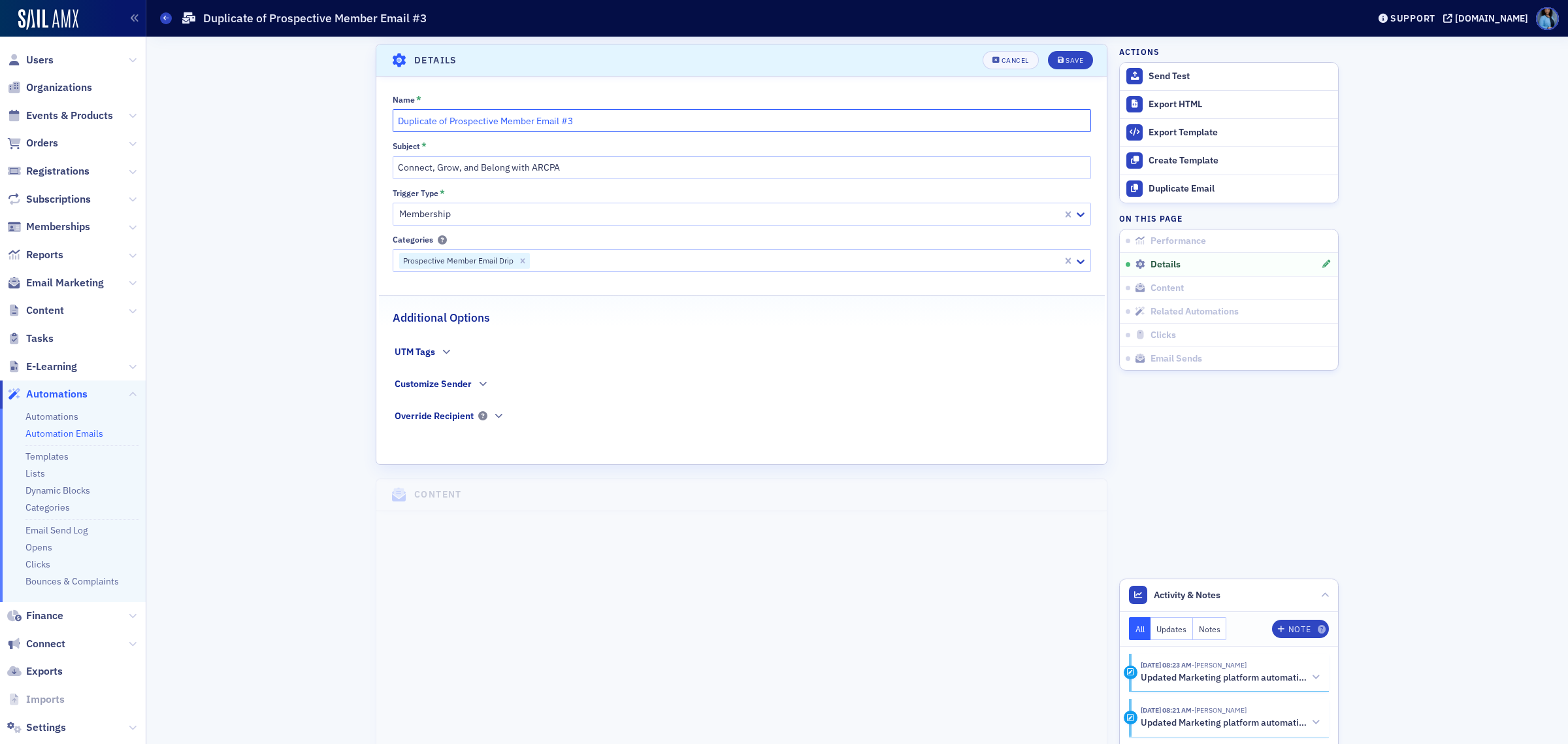
drag, startPoint x: 445, startPoint y: 117, endPoint x: 375, endPoint y: 119, distance: 70.0
click at [376, 119] on div "Name * Duplicate of Prospective Member Email #3 Subject * Connect, Grow, and Be…" at bounding box center [741, 267] width 731 height 346
type input "Prospective Member Email #3"
click at [1067, 59] on div "Save" at bounding box center [1074, 60] width 18 height 7
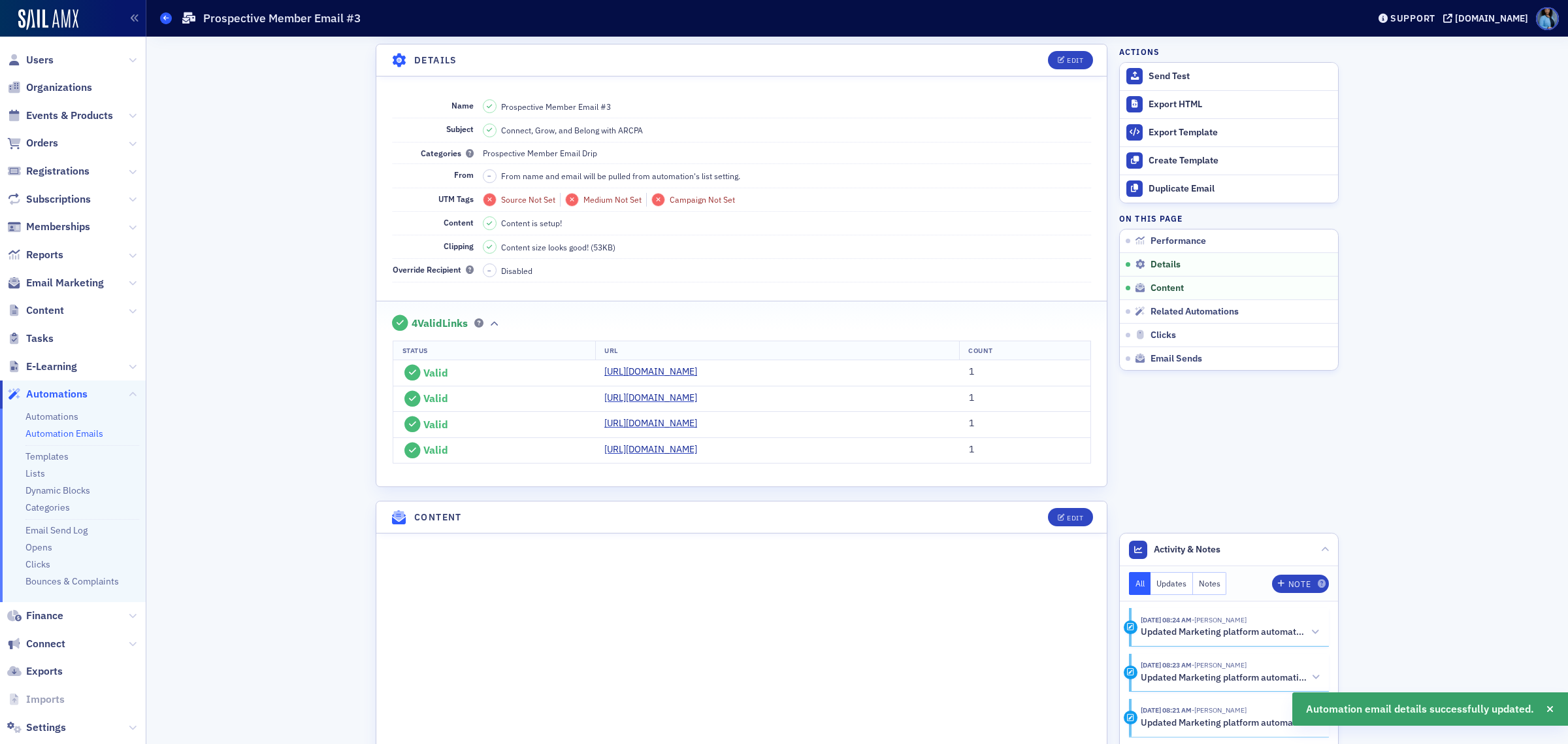
drag, startPoint x: 165, startPoint y: 14, endPoint x: 171, endPoint y: 20, distance: 8.5
click at [167, 15] on icon at bounding box center [166, 18] width 5 height 6
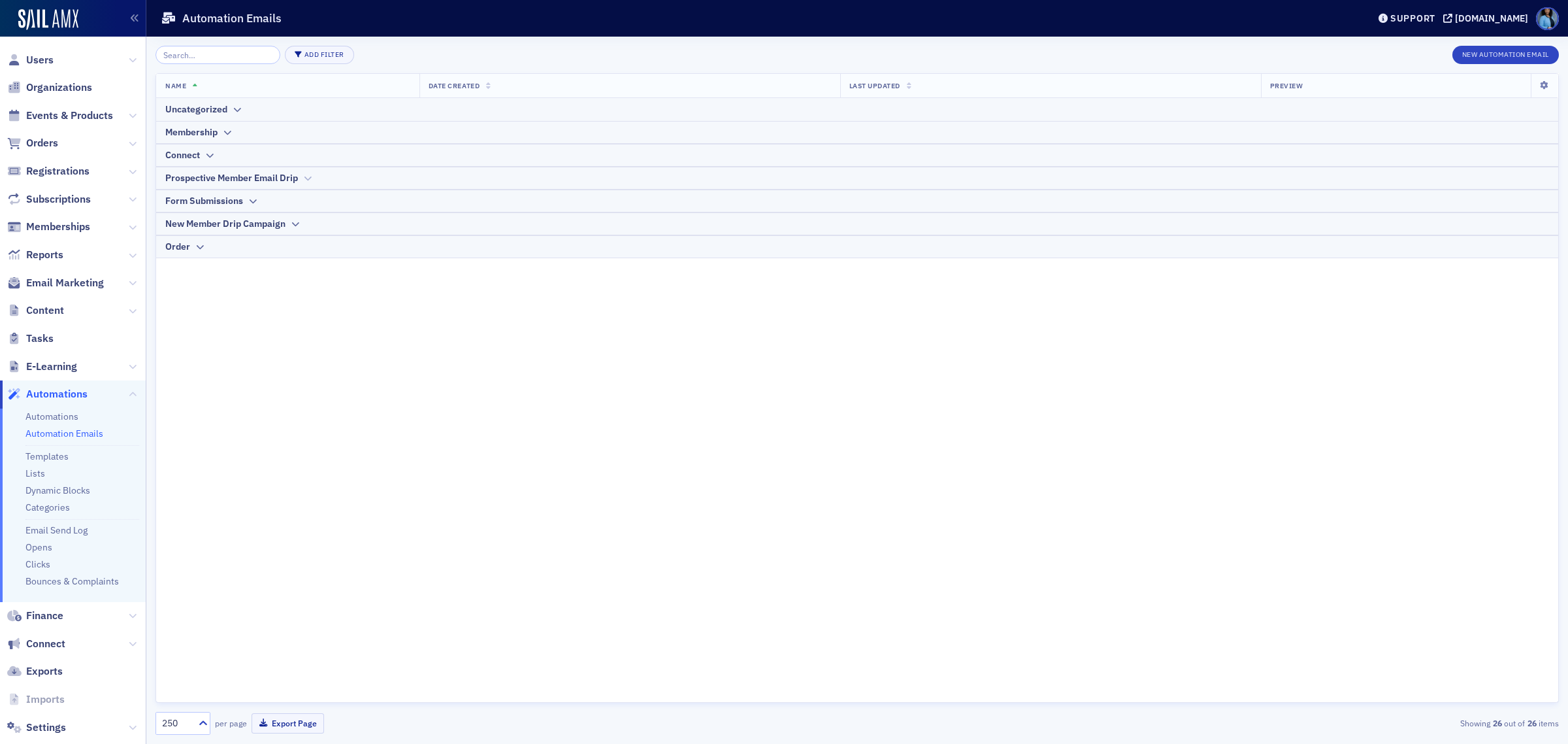
click at [308, 180] on icon at bounding box center [307, 178] width 10 height 8
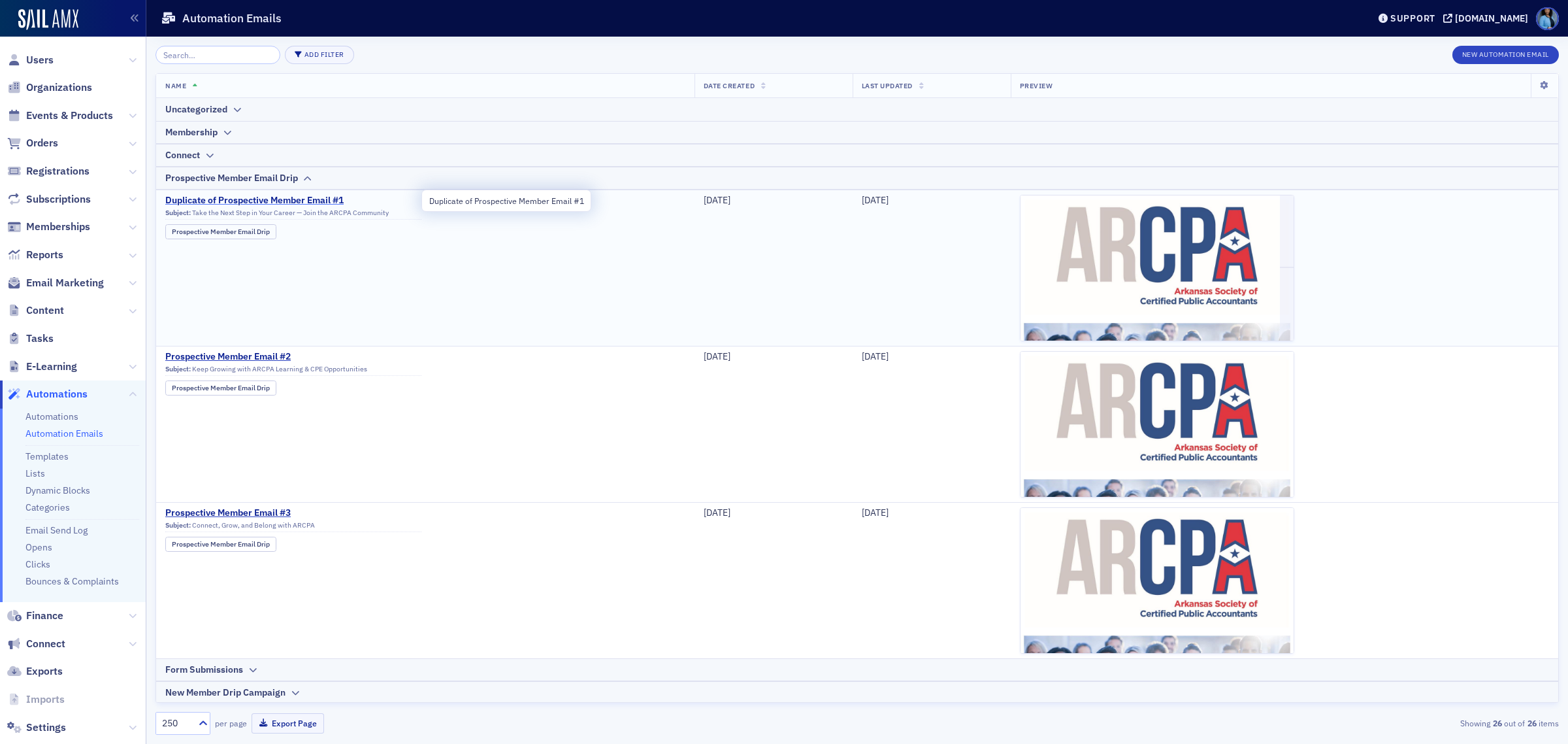
click at [298, 200] on span "Duplicate of Prospective Member Email #1" at bounding box center [293, 200] width 256 height 11
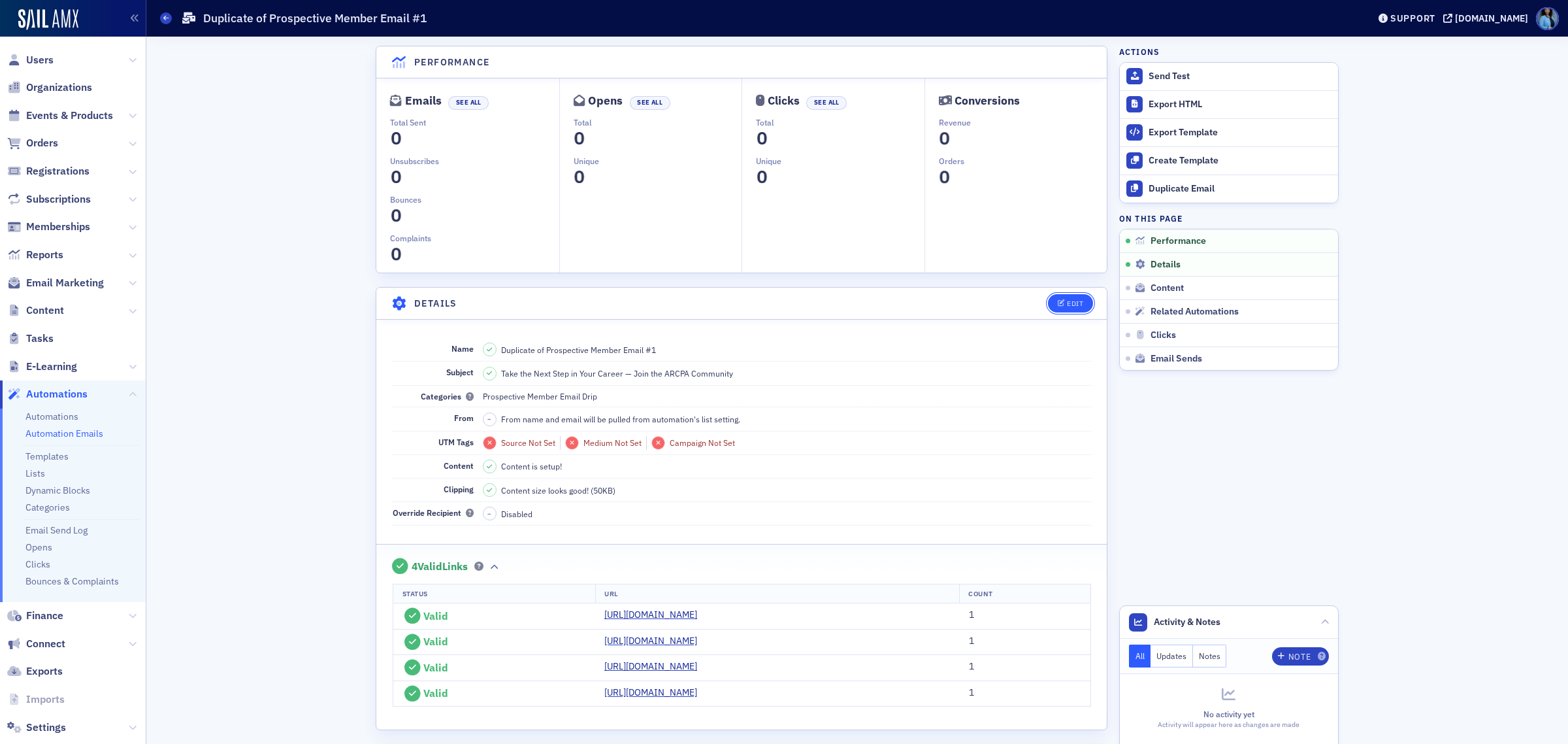
click at [1072, 302] on div "Edit" at bounding box center [1075, 303] width 16 height 7
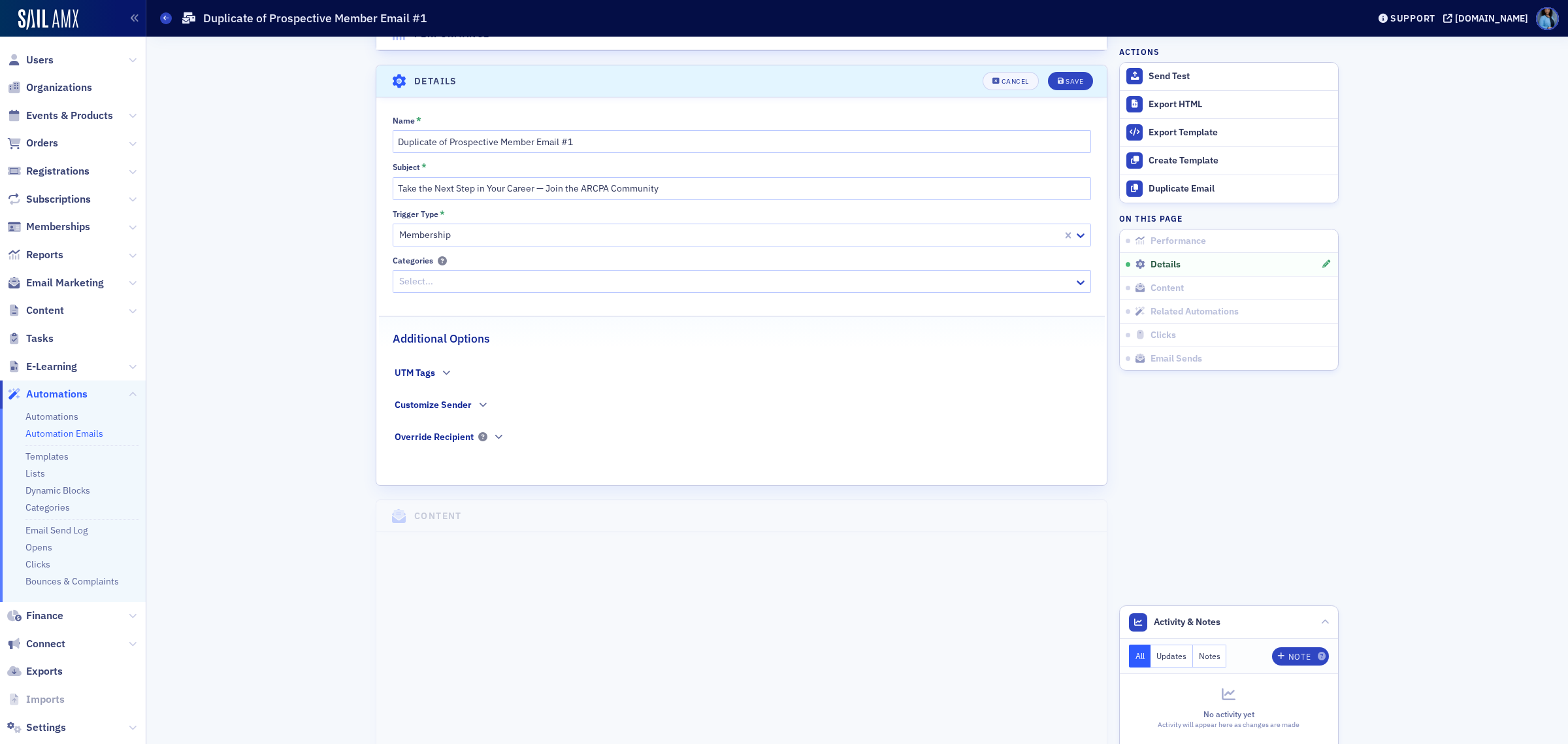
scroll to position [243, 0]
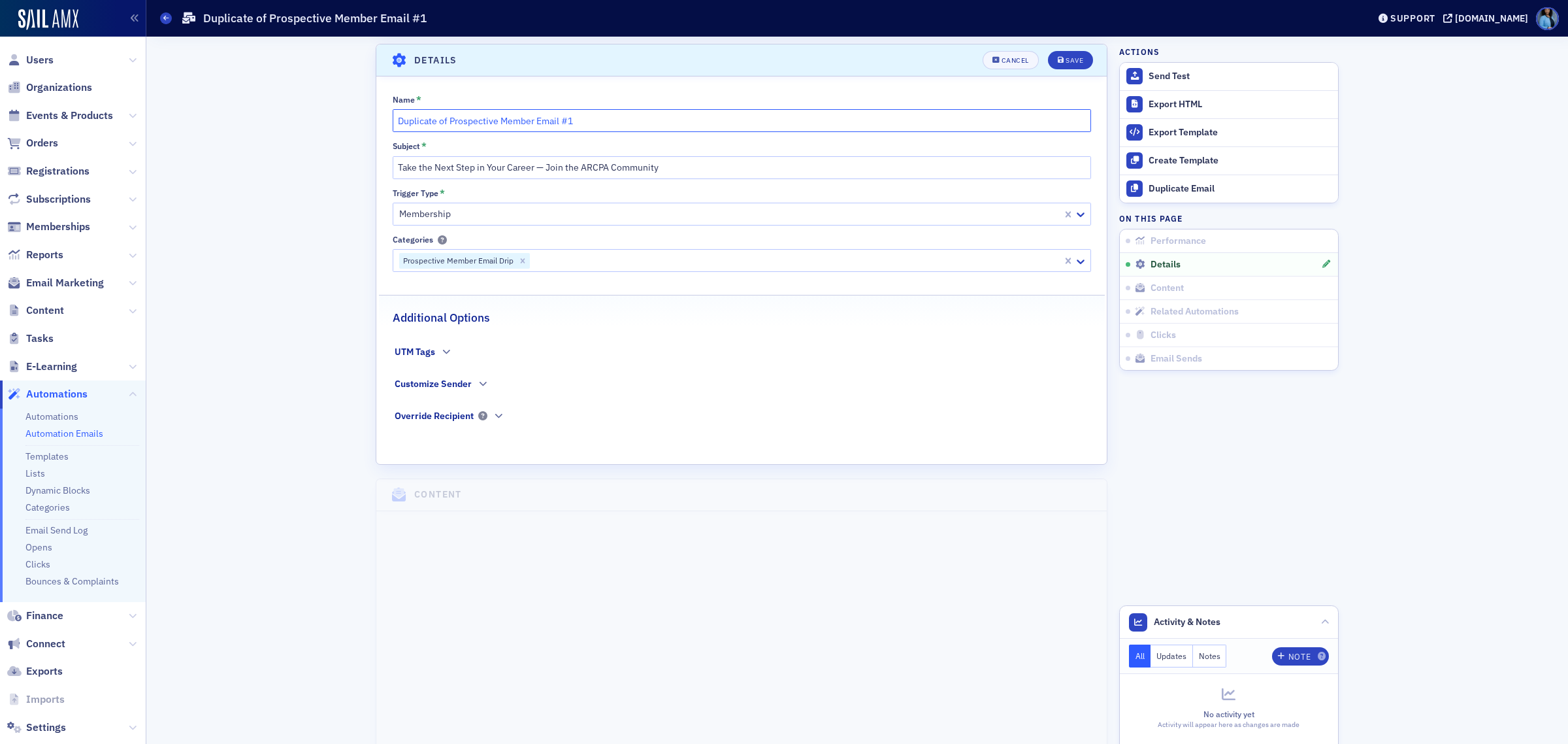
drag, startPoint x: 443, startPoint y: 120, endPoint x: 378, endPoint y: 113, distance: 65.4
click at [378, 113] on div "Name * Duplicate of Prospective Member Email #1 Subject * Take the Next Step in…" at bounding box center [741, 267] width 731 height 346
type input "Prospective Member Email #1"
click at [1058, 62] on button "Save" at bounding box center [1070, 60] width 45 height 18
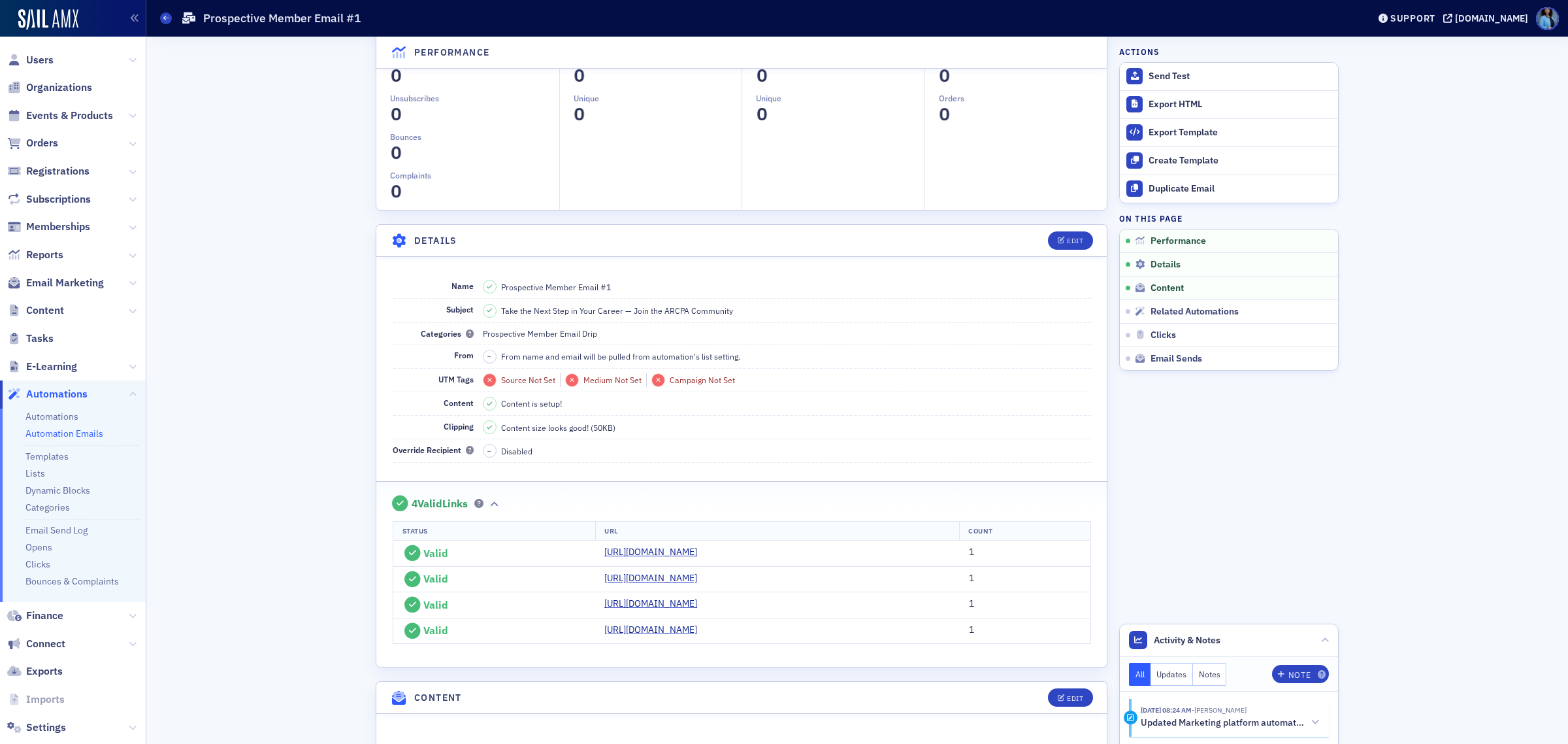
scroll to position [0, 0]
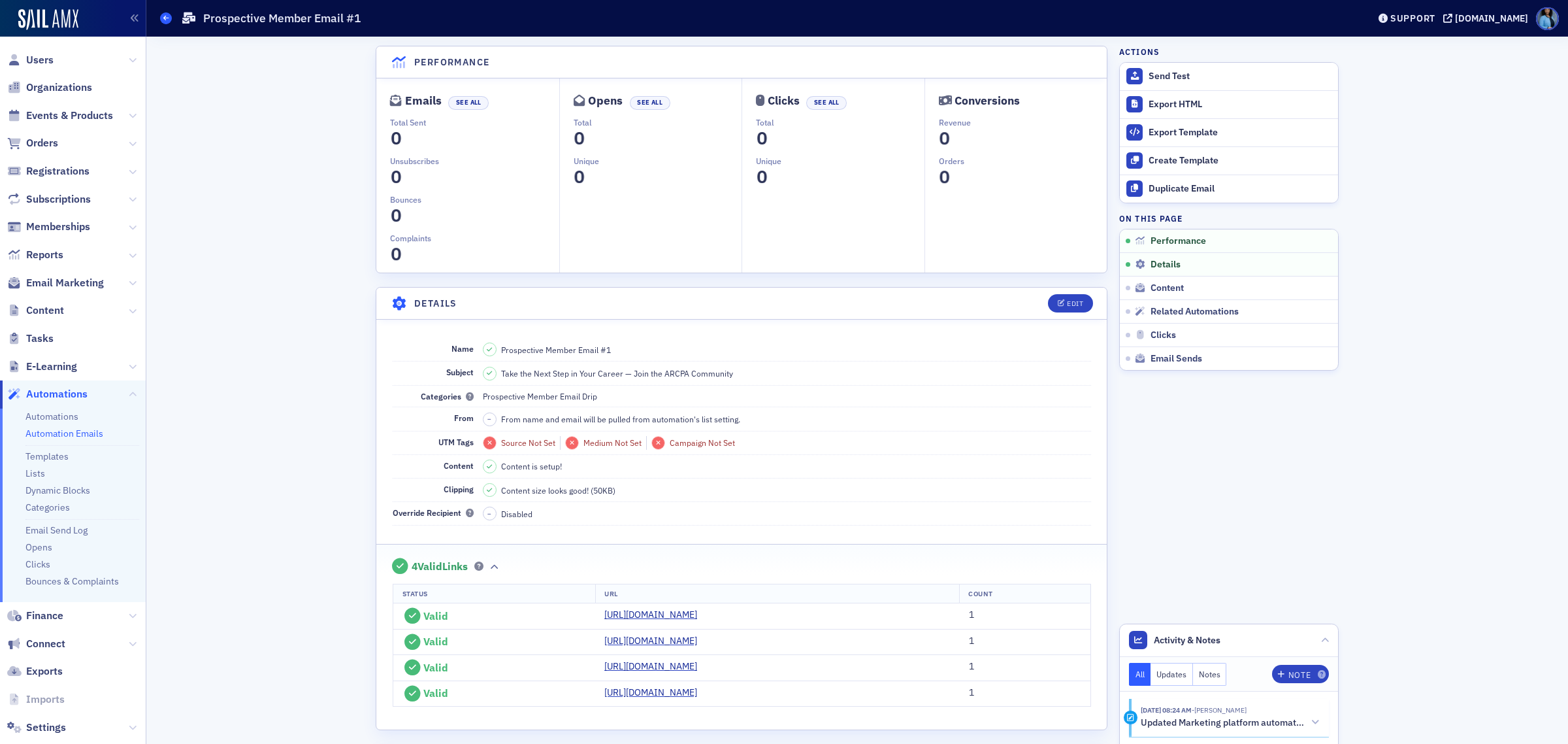
click at [167, 15] on icon at bounding box center [166, 18] width 5 height 6
